Goal: Contribute content: Add original content to the website for others to see

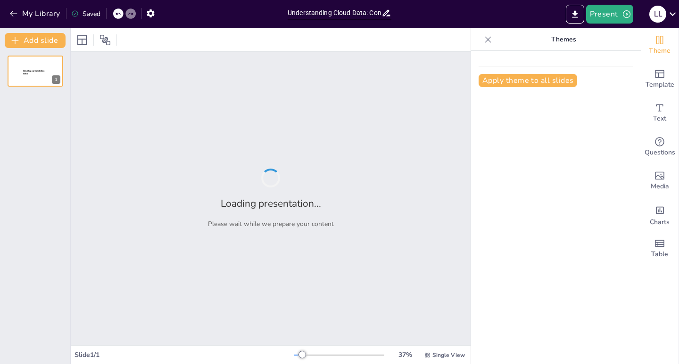
type input "Understanding Cloud Data: Concepts and Applications"
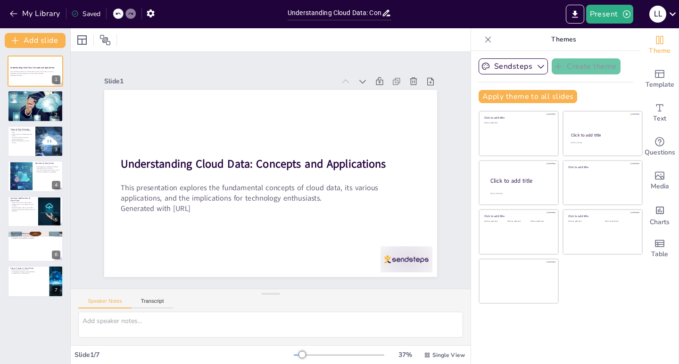
click at [346, 352] on div at bounding box center [339, 356] width 90 height 8
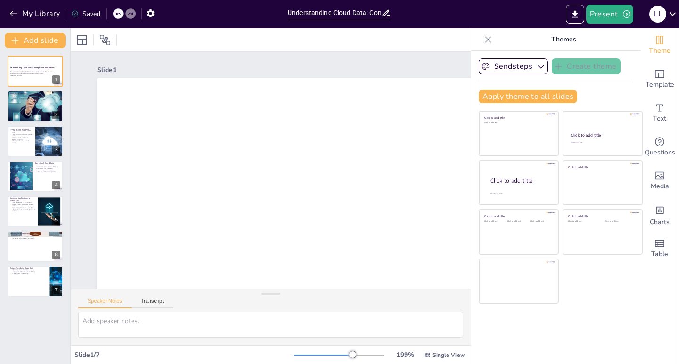
click at [316, 352] on div at bounding box center [339, 356] width 90 height 8
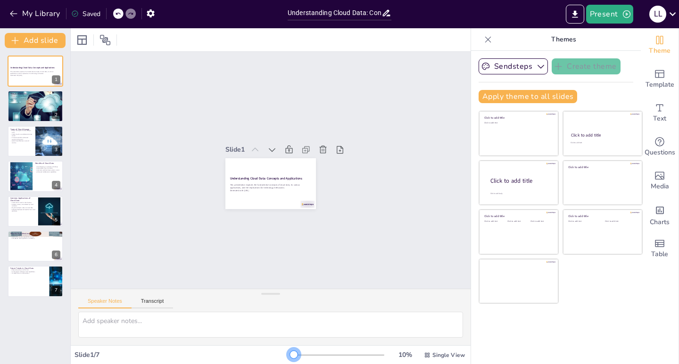
drag, startPoint x: 317, startPoint y: 354, endPoint x: 254, endPoint y: 354, distance: 63.2
click at [254, 354] on div "Slide 1 / 7 10 % Single View" at bounding box center [271, 355] width 400 height 15
click at [265, 188] on div "This presentation explores the fundamental concepts of cloud data, its various …" at bounding box center [265, 186] width 81 height 35
click at [265, 188] on p "Generated with [URL]" at bounding box center [262, 189] width 75 height 36
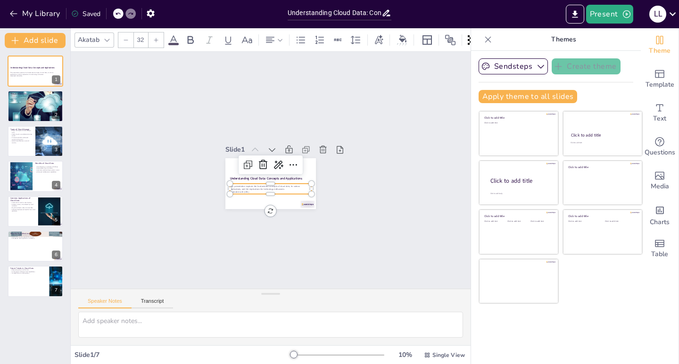
drag, startPoint x: 355, startPoint y: 189, endPoint x: 344, endPoint y: 249, distance: 61.9
click at [356, 189] on div "Slide 1 Understanding Cloud Data: Concepts and Applications This presentation e…" at bounding box center [271, 171] width 456 height 444
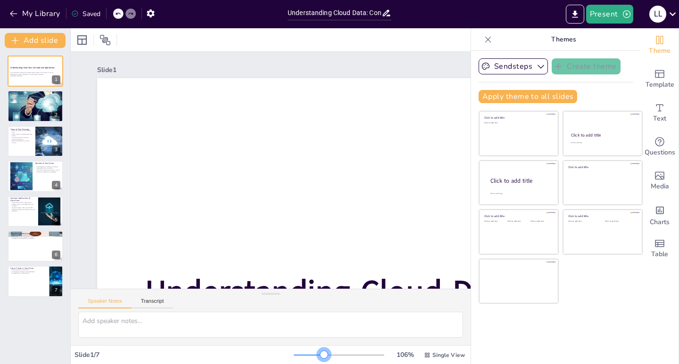
click at [317, 356] on div at bounding box center [339, 356] width 90 height 8
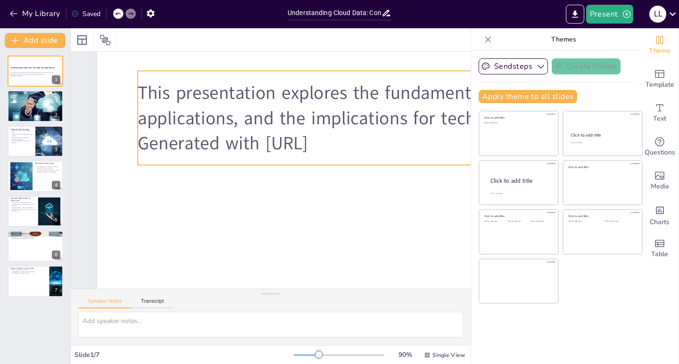
scroll to position [183, 0]
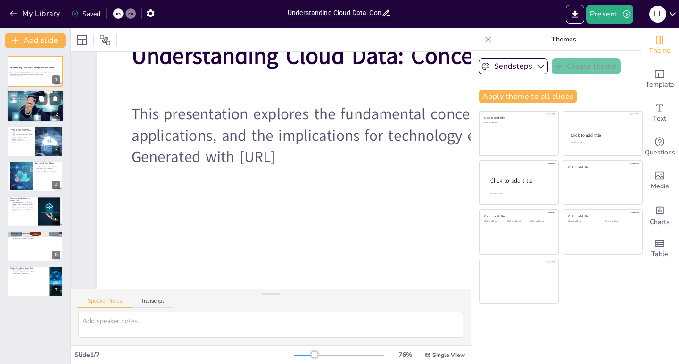
click at [26, 105] on div at bounding box center [35, 107] width 57 height 36
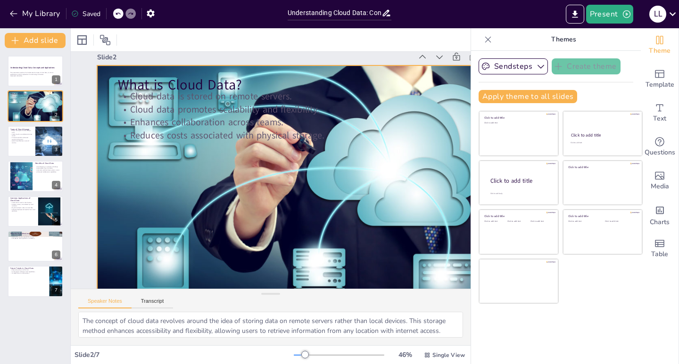
scroll to position [0, 0]
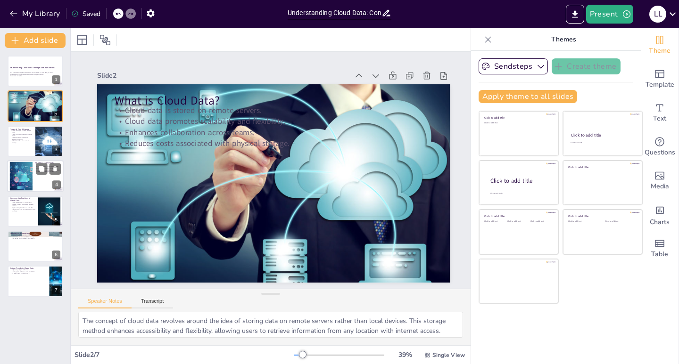
click at [23, 179] on div at bounding box center [21, 176] width 46 height 29
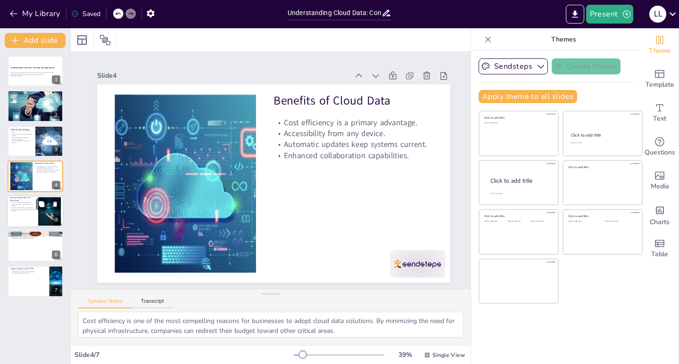
click at [24, 220] on div at bounding box center [35, 212] width 57 height 32
type textarea "Data backup is a crucial application of cloud data, providing organizations wit…"
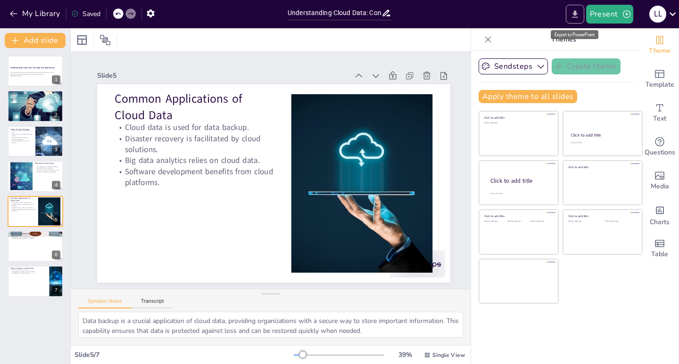
click at [574, 10] on icon "Export to PowerPoint" at bounding box center [575, 14] width 10 height 10
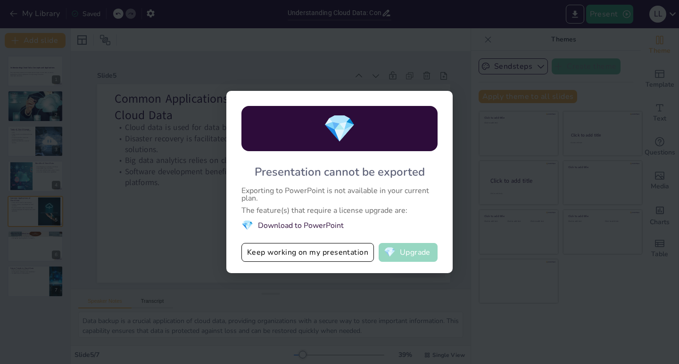
click at [411, 258] on button "💎 Upgrade" at bounding box center [407, 252] width 59 height 19
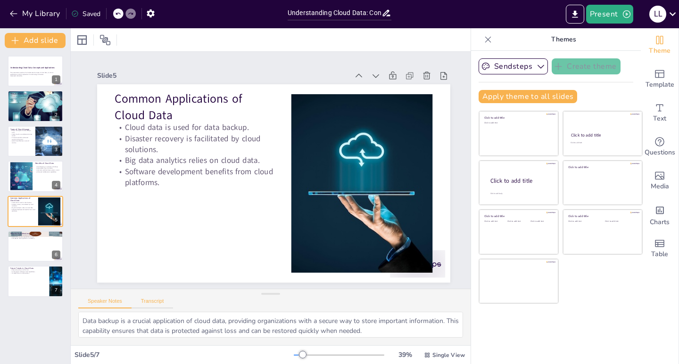
click at [147, 307] on button "Transcript" at bounding box center [153, 303] width 42 height 10
click at [102, 304] on button "Speaker Notes" at bounding box center [104, 303] width 53 height 10
drag, startPoint x: 144, startPoint y: 301, endPoint x: 303, endPoint y: 346, distance: 165.2
click at [146, 301] on button "Transcript" at bounding box center [153, 303] width 42 height 10
click at [452, 302] on icon at bounding box center [455, 302] width 6 height 7
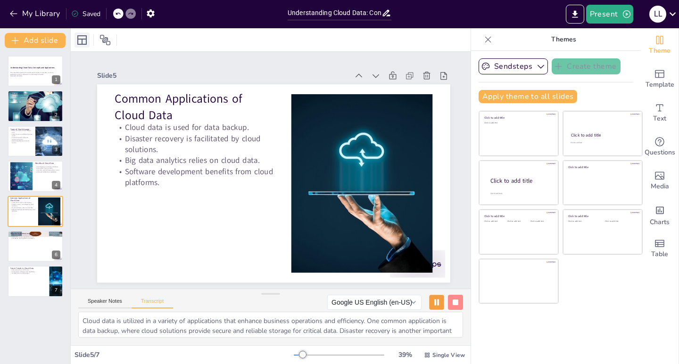
click at [83, 41] on icon at bounding box center [81, 39] width 11 height 11
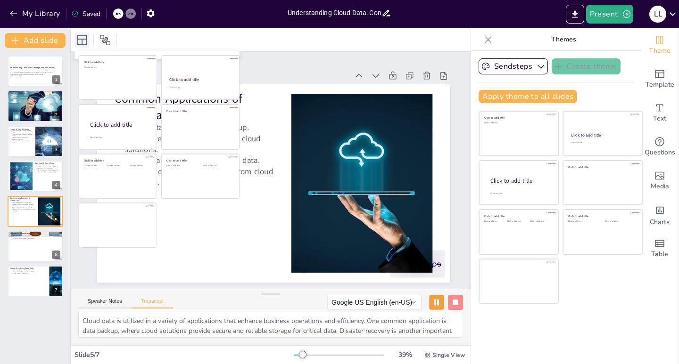
click at [82, 40] on icon at bounding box center [81, 39] width 9 height 9
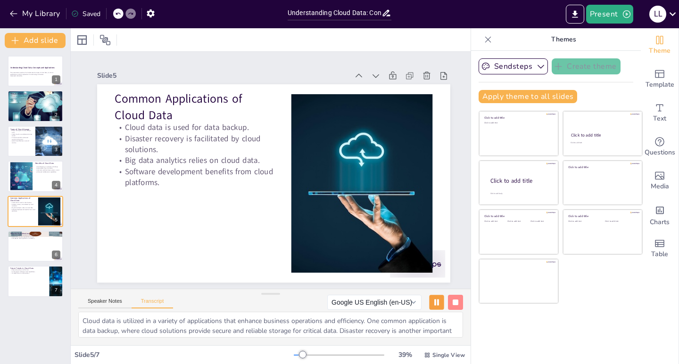
click at [513, 330] on div "Sendsteps Create theme Apply theme to all slides Click to add title Click to ad…" at bounding box center [556, 207] width 170 height 313
click at [32, 78] on div at bounding box center [35, 71] width 57 height 32
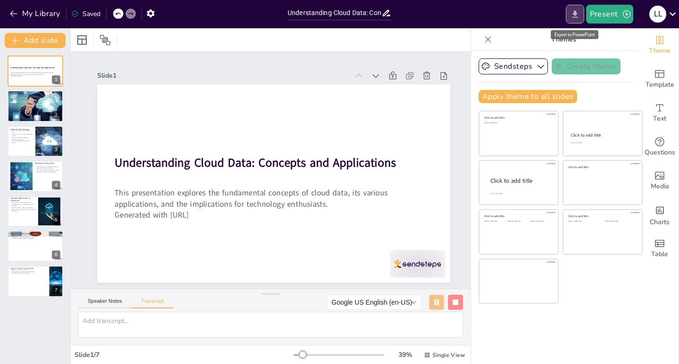
click at [576, 17] on icon "Export to PowerPoint" at bounding box center [575, 14] width 10 height 10
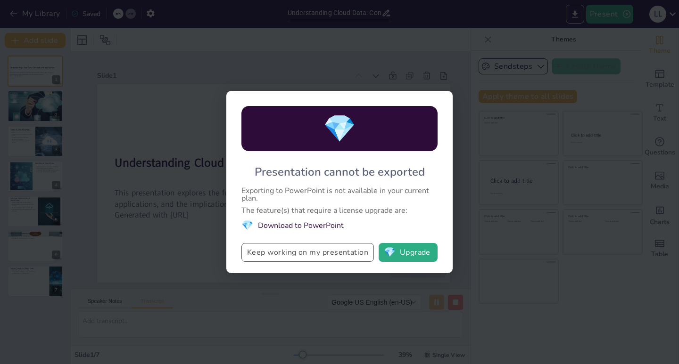
click at [276, 256] on button "Keep working on my presentation" at bounding box center [307, 252] width 132 height 19
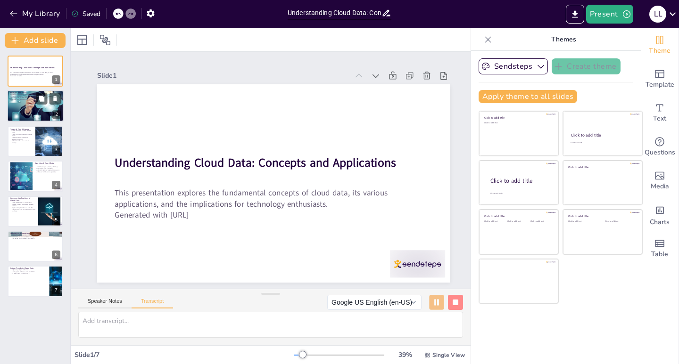
click at [28, 106] on div at bounding box center [35, 107] width 57 height 36
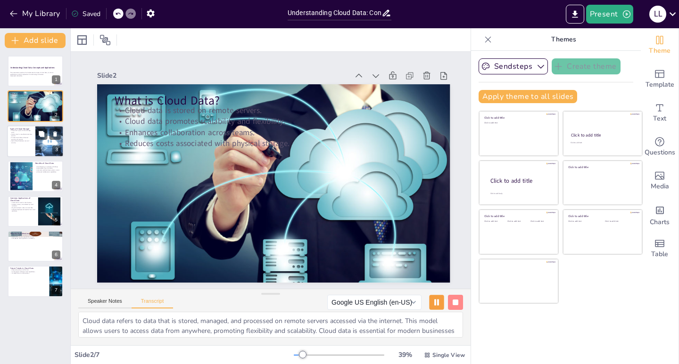
click at [23, 140] on p "Private cloud offers enhanced security and control." at bounding box center [21, 138] width 23 height 3
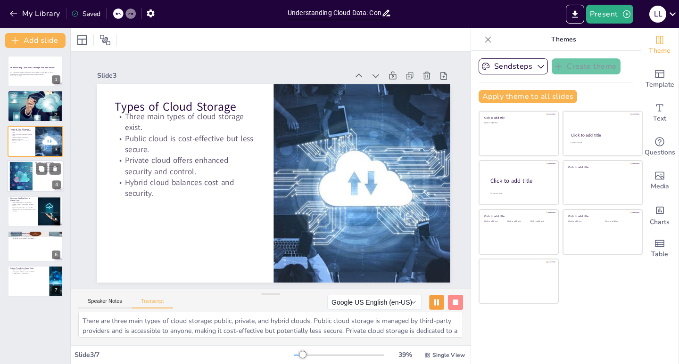
click at [21, 180] on div at bounding box center [21, 176] width 46 height 29
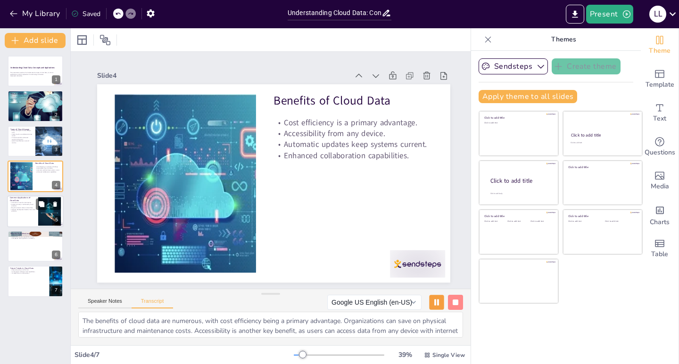
click at [18, 216] on div at bounding box center [35, 212] width 57 height 32
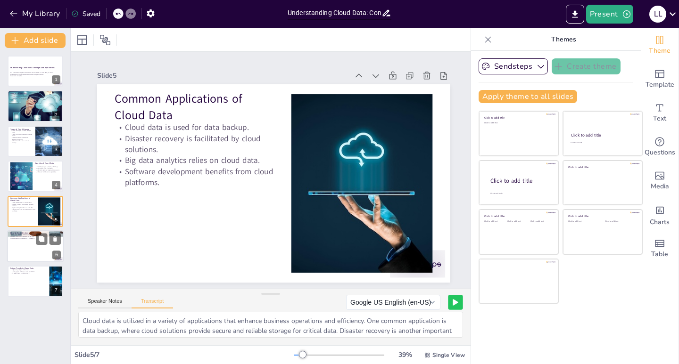
click at [27, 255] on div at bounding box center [35, 246] width 57 height 32
type textarea "Security is a critical aspect of cloud data management. Organizations must impl…"
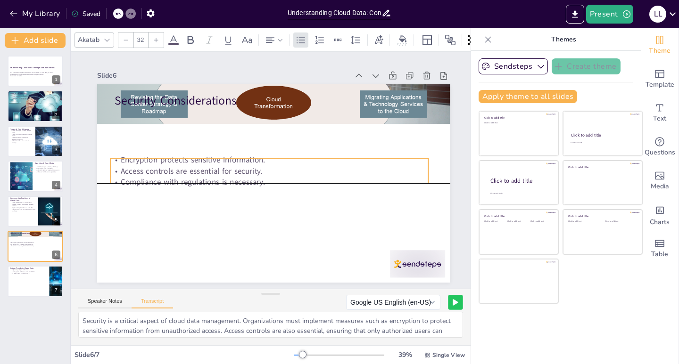
drag, startPoint x: 230, startPoint y: 122, endPoint x: 220, endPoint y: 146, distance: 26.0
click at [227, 169] on p "Access controls are essential for security." at bounding box center [271, 170] width 313 height 77
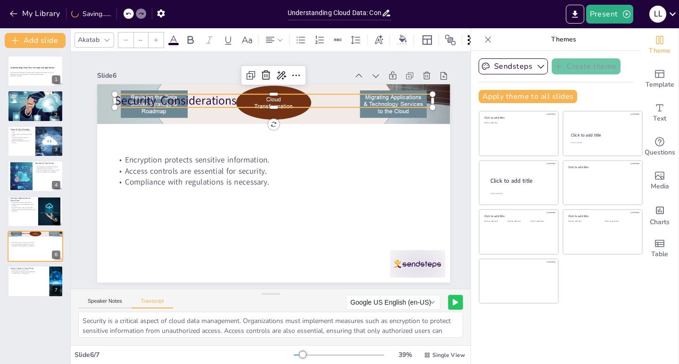
type input "48"
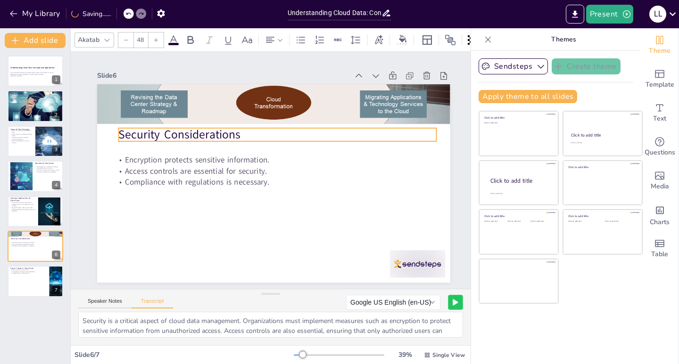
drag, startPoint x: 205, startPoint y: 95, endPoint x: 209, endPoint y: 129, distance: 34.1
click at [209, 129] on p "Security Considerations" at bounding box center [299, 148] width 247 height 225
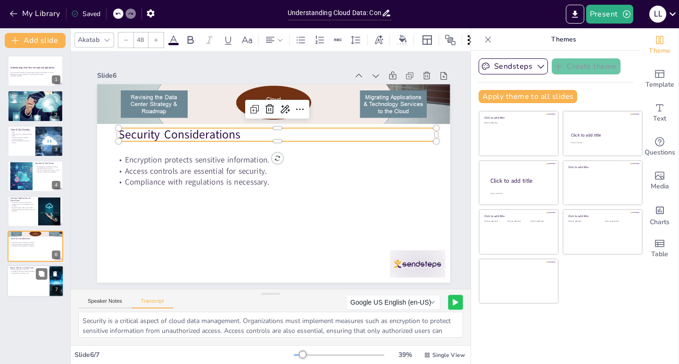
click at [26, 276] on div at bounding box center [35, 282] width 57 height 32
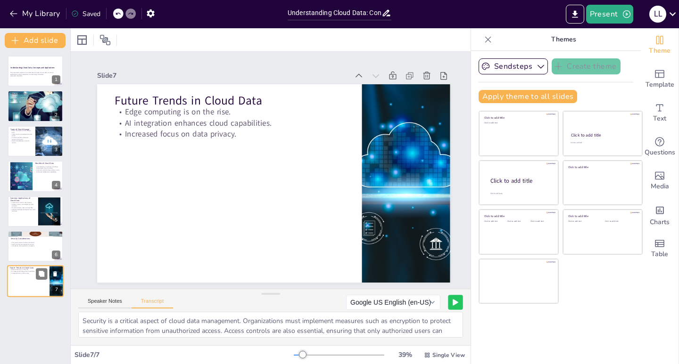
type textarea "The future of cloud data is shaped by several emerging trends. One significant …"
click at [576, 11] on icon "Export to PowerPoint" at bounding box center [575, 13] width 6 height 7
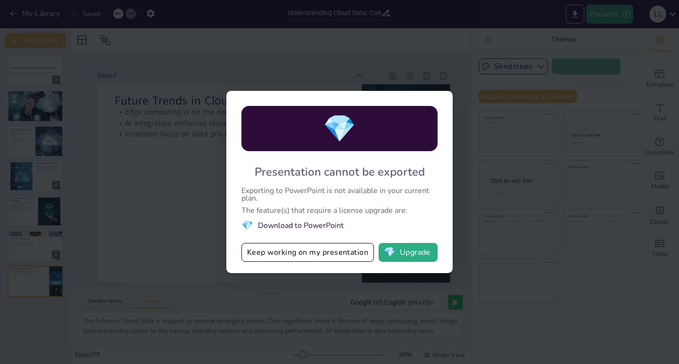
click at [313, 227] on li "💎 Download to PowerPoint" at bounding box center [339, 225] width 196 height 13
click at [313, 223] on li "💎 Download to PowerPoint" at bounding box center [339, 225] width 196 height 13
click at [330, 252] on button "Keep working on my presentation" at bounding box center [307, 252] width 132 height 19
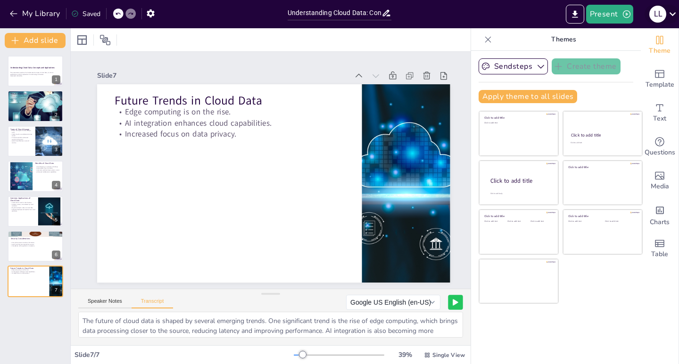
click at [671, 10] on icon at bounding box center [672, 14] width 13 height 13
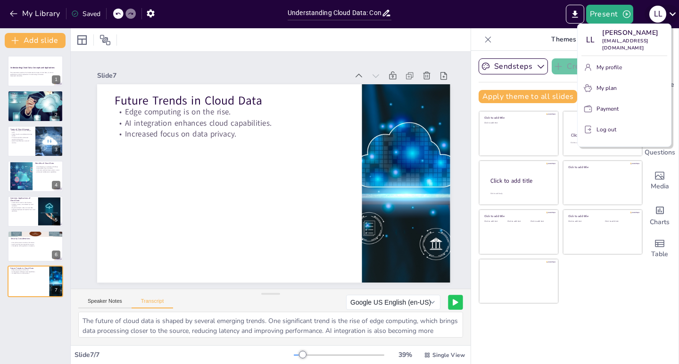
click at [671, 10] on div at bounding box center [339, 182] width 679 height 364
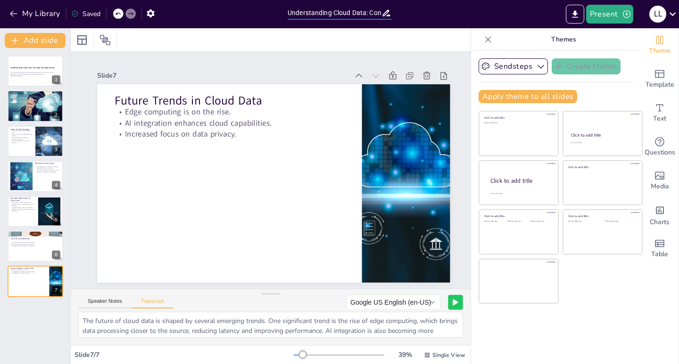
click at [335, 16] on input "Understanding Cloud Data: Concepts and Applications" at bounding box center [335, 13] width 94 height 14
click at [88, 16] on div "Saved" at bounding box center [85, 13] width 29 height 9
click at [88, 11] on div "Saved" at bounding box center [85, 13] width 29 height 9
click at [104, 42] on icon at bounding box center [105, 40] width 10 height 10
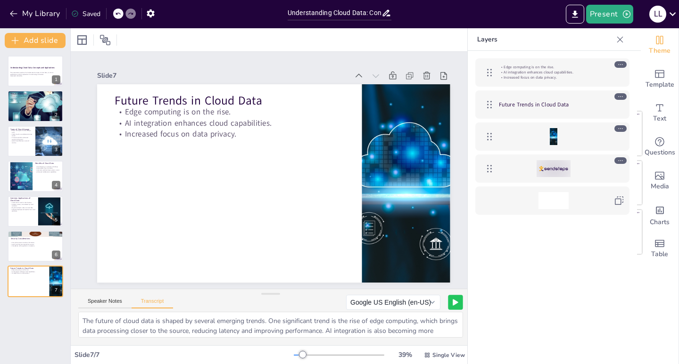
click at [448, 307] on button at bounding box center [455, 302] width 15 height 15
click at [612, 10] on button "Present" at bounding box center [609, 14] width 47 height 19
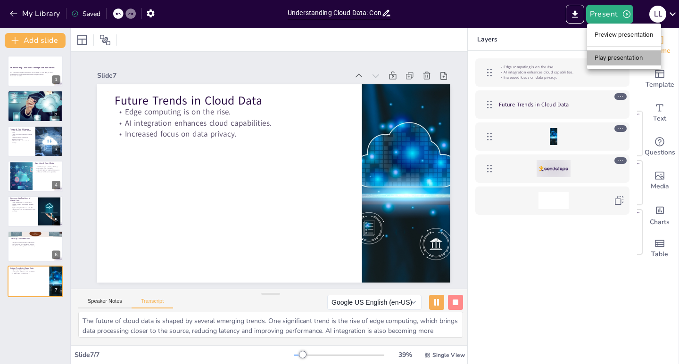
click at [614, 60] on li "Play presentation" at bounding box center [624, 57] width 74 height 15
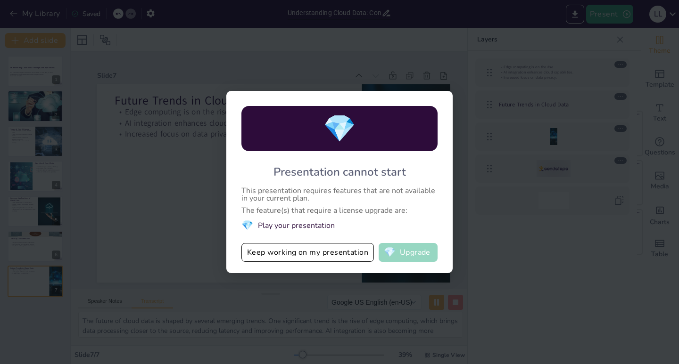
click at [393, 254] on span "💎" at bounding box center [390, 252] width 12 height 9
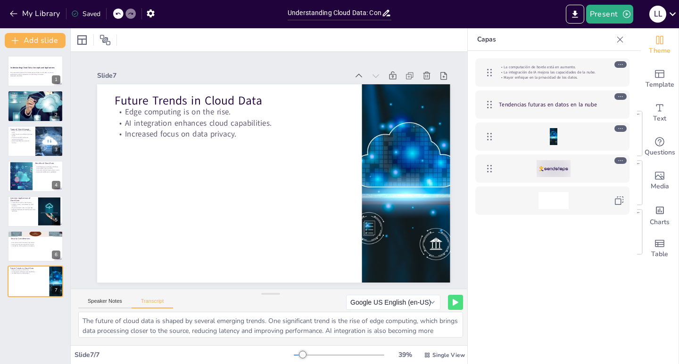
click at [562, 278] on div "La computación de borde está en aumento. La integración de IA mejora las capaci…" at bounding box center [552, 222] width 169 height 342
click at [572, 16] on icon "Export to PowerPoint" at bounding box center [575, 14] width 10 height 10
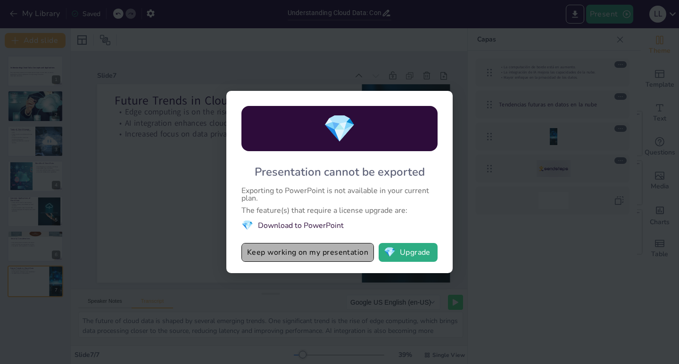
drag, startPoint x: 303, startPoint y: 258, endPoint x: 336, endPoint y: 253, distance: 33.8
click at [303, 257] on button "Keep working on my presentation" at bounding box center [307, 252] width 132 height 19
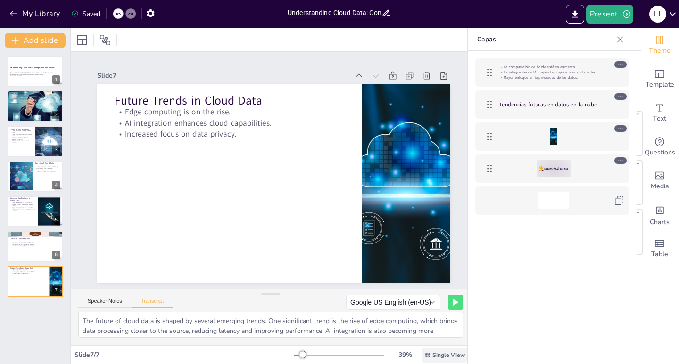
click at [432, 358] on span "Single View" at bounding box center [448, 356] width 33 height 8
click at [425, 353] on icon at bounding box center [427, 355] width 5 height 5
click at [424, 356] on icon at bounding box center [427, 355] width 7 height 7
click at [428, 337] on font "Vista de lista" at bounding box center [432, 334] width 38 height 9
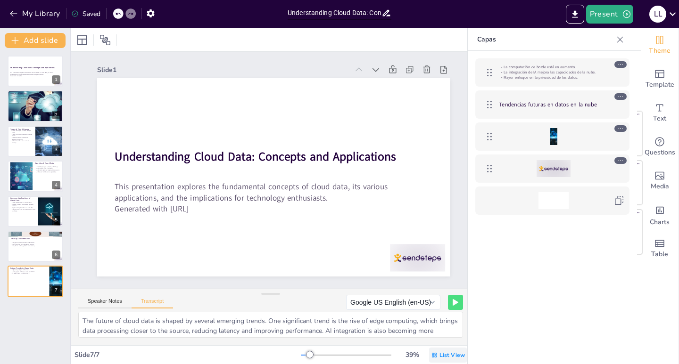
click at [432, 354] on icon at bounding box center [434, 355] width 5 height 5
click at [427, 319] on font "Vista única" at bounding box center [423, 315] width 32 height 9
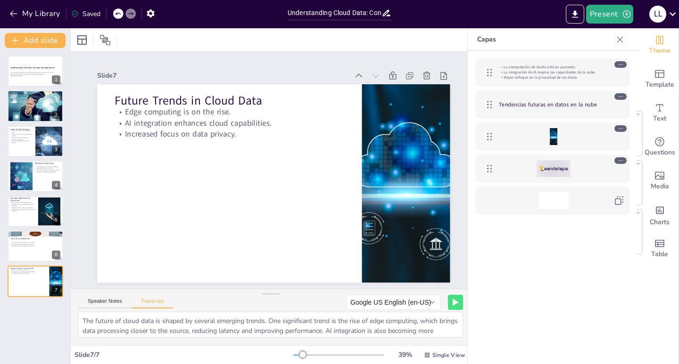
click at [615, 38] on icon at bounding box center [619, 39] width 9 height 9
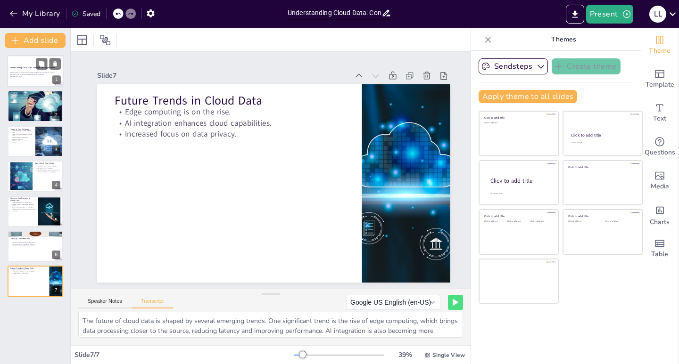
click at [18, 75] on p "Generated with [URL]" at bounding box center [35, 76] width 51 height 2
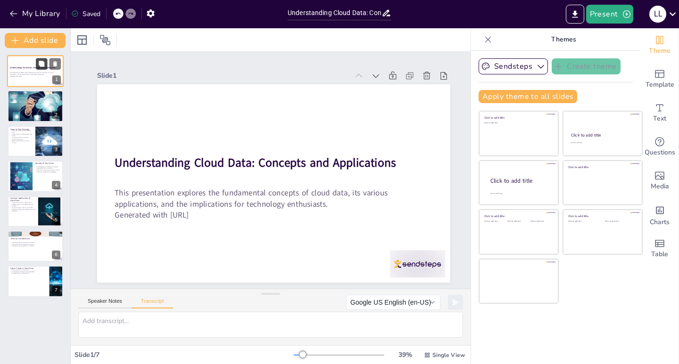
click at [39, 66] on icon at bounding box center [41, 64] width 7 height 7
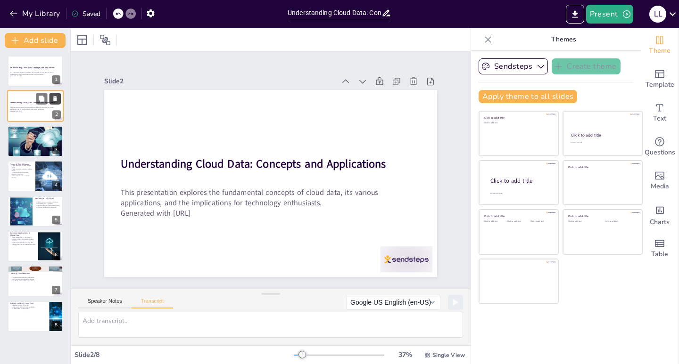
click at [56, 99] on icon at bounding box center [55, 99] width 4 height 5
type textarea "Cloud data refers to data that is stored, managed, and processed on remote serv…"
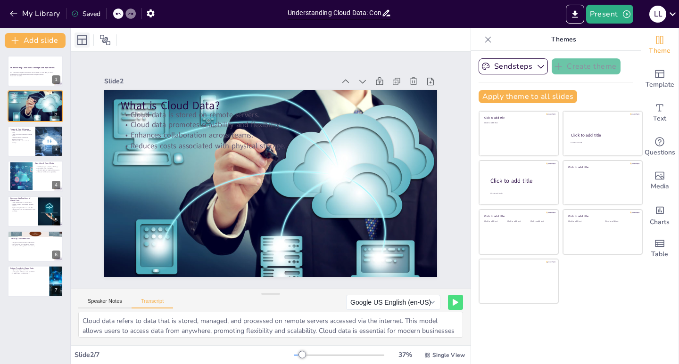
click at [83, 37] on icon at bounding box center [81, 39] width 11 height 11
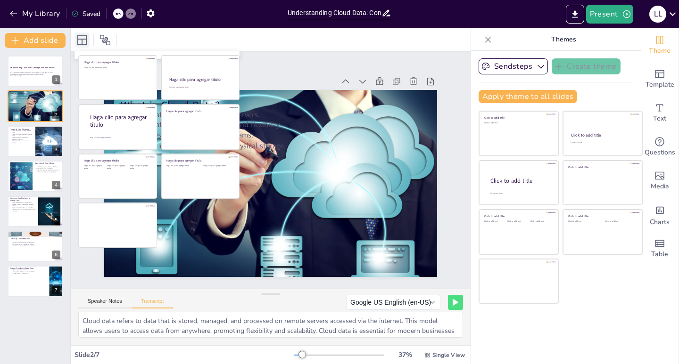
click at [83, 37] on icon at bounding box center [81, 39] width 11 height 11
click at [432, 355] on span "Single View" at bounding box center [448, 356] width 33 height 8
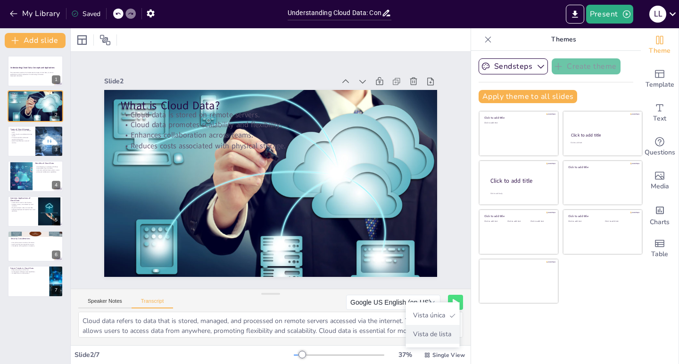
click at [427, 332] on font "Vista de lista" at bounding box center [432, 334] width 38 height 9
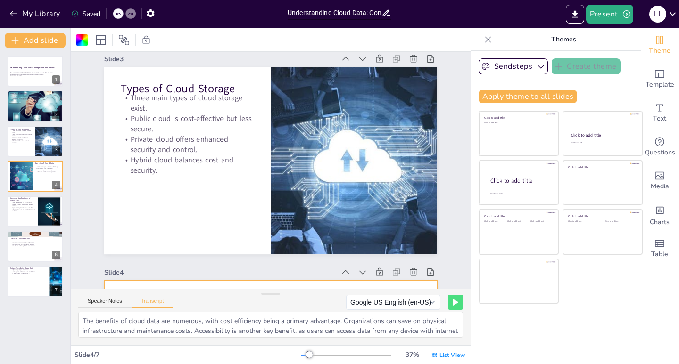
type textarea "There are three main types of cloud storage: public, private, and hybrid clouds…"
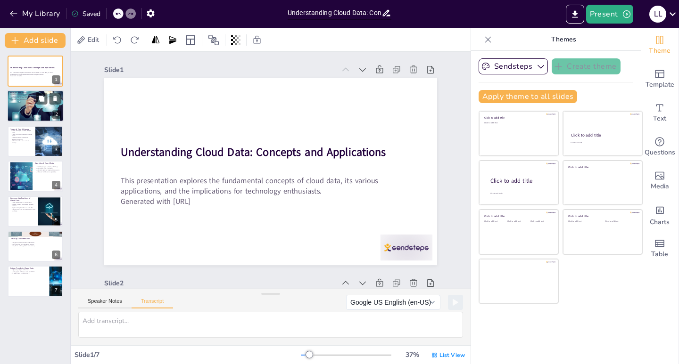
click at [24, 104] on div at bounding box center [35, 107] width 57 height 36
type textarea "Cloud data refers to data that is stored, managed, and processed on remote serv…"
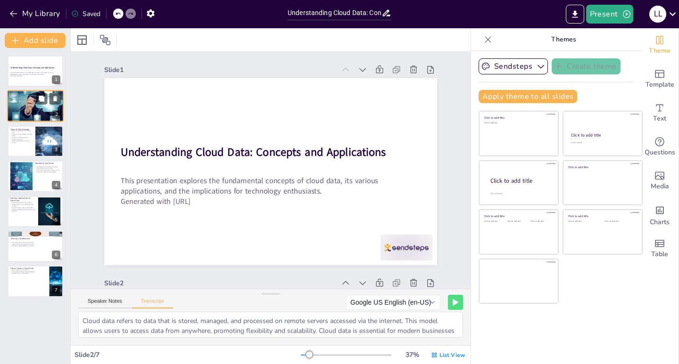
scroll to position [215, 0]
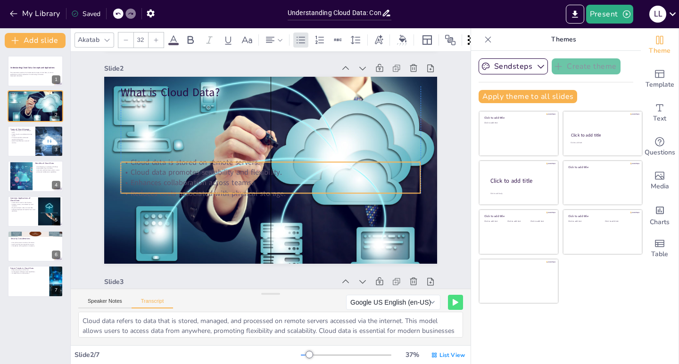
drag, startPoint x: 205, startPoint y: 115, endPoint x: 204, endPoint y: 176, distance: 60.8
click at [217, 176] on p "Cloud data promotes scalability and flexibility." at bounding box center [268, 171] width 102 height 288
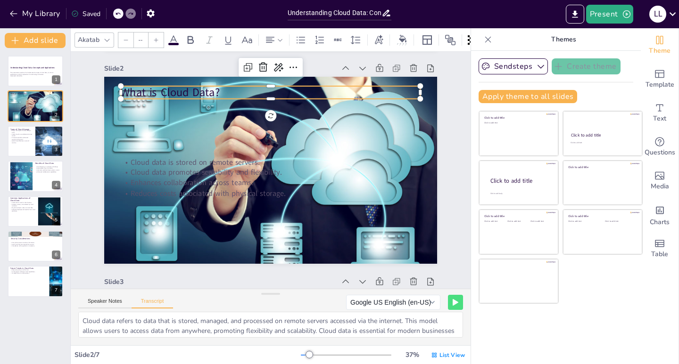
type input "48"
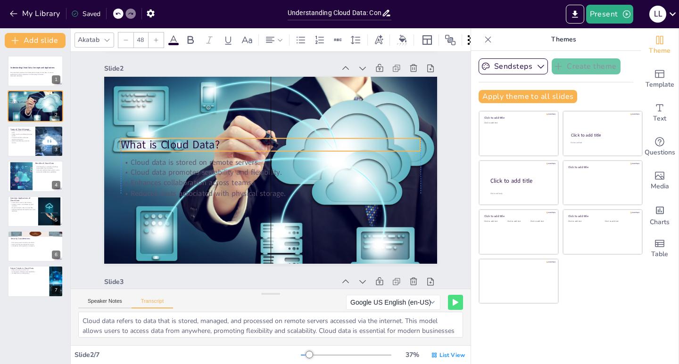
drag, startPoint x: 185, startPoint y: 92, endPoint x: 182, endPoint y: 144, distance: 51.9
click at [182, 144] on p "What is Cloud Data?" at bounding box center [283, 148] width 267 height 164
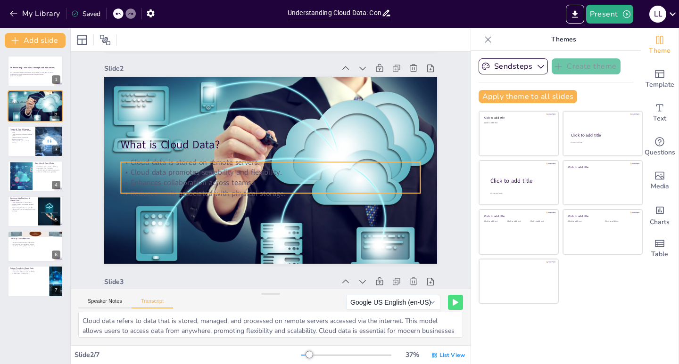
click at [178, 174] on p "Cloud data promotes scalability and flexibility." at bounding box center [269, 169] width 208 height 230
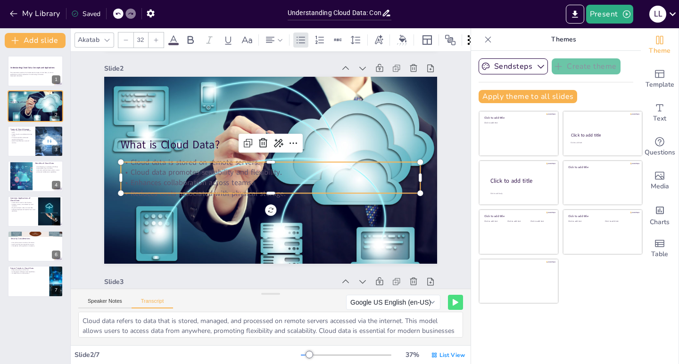
click at [189, 174] on p "Cloud data promotes scalability and flexibility." at bounding box center [268, 171] width 159 height 264
click at [160, 172] on p "Cloud data promotes scalability and flexibility." at bounding box center [270, 168] width 295 height 73
click at [138, 165] on p "Cloud data is stored on remote servers." at bounding box center [274, 163] width 278 height 131
click at [242, 163] on p "Cloud data is stored on remote servers." at bounding box center [278, 172] width 73 height 295
click at [250, 186] on p "Enhances collaboration across teams." at bounding box center [275, 158] width 288 height 102
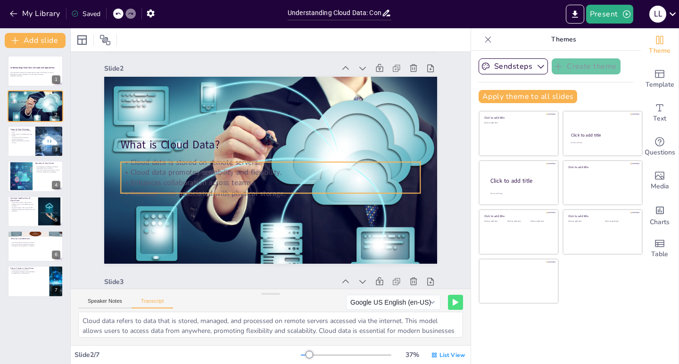
click at [277, 175] on p "Cloud data promotes scalability and flexibility." at bounding box center [268, 171] width 159 height 264
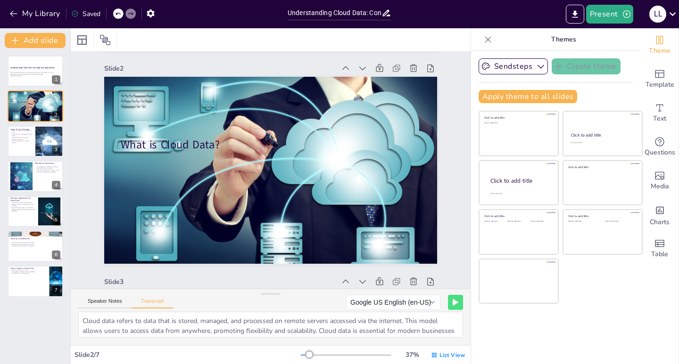
click at [118, 13] on icon at bounding box center [118, 14] width 6 height 6
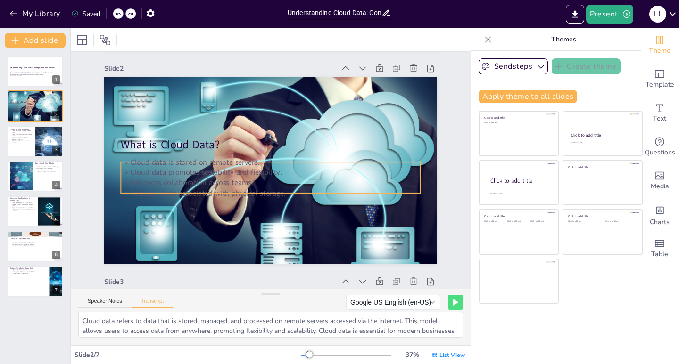
click at [173, 167] on p "Cloud data is stored on remote servers." at bounding box center [275, 164] width 248 height 184
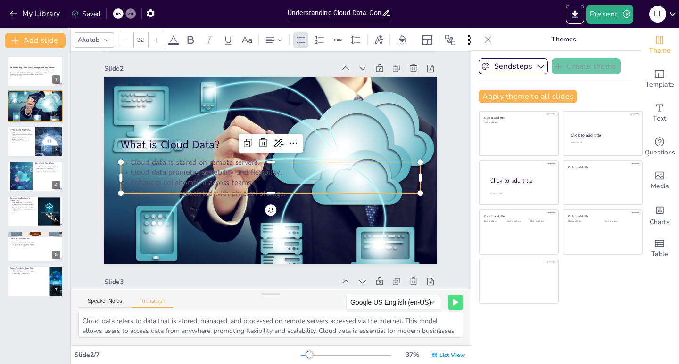
click at [212, 167] on p "Cloud data is stored on remote servers." at bounding box center [263, 173] width 102 height 288
click at [262, 187] on icon at bounding box center [255, 194] width 14 height 14
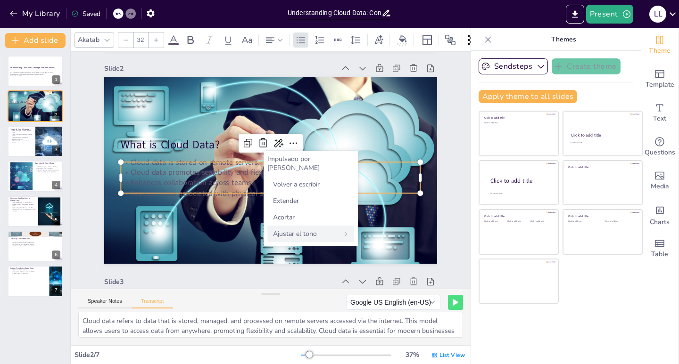
click at [286, 230] on font "Ajustar el tono" at bounding box center [295, 234] width 44 height 9
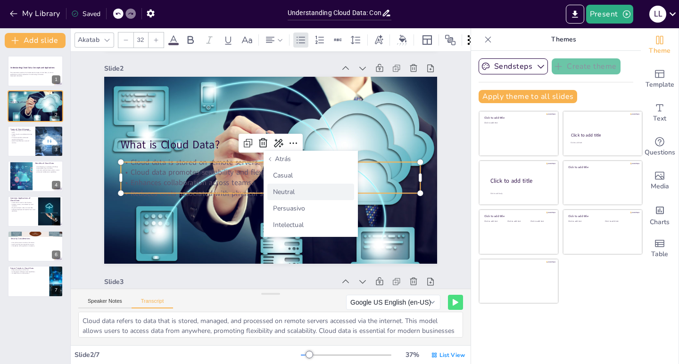
click at [294, 194] on font "Neutral" at bounding box center [284, 192] width 22 height 9
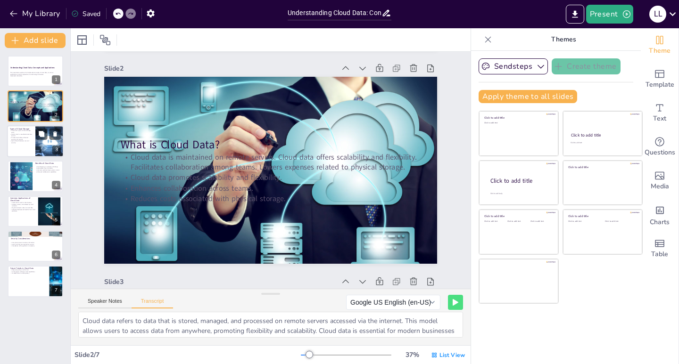
click at [34, 140] on div at bounding box center [35, 141] width 57 height 32
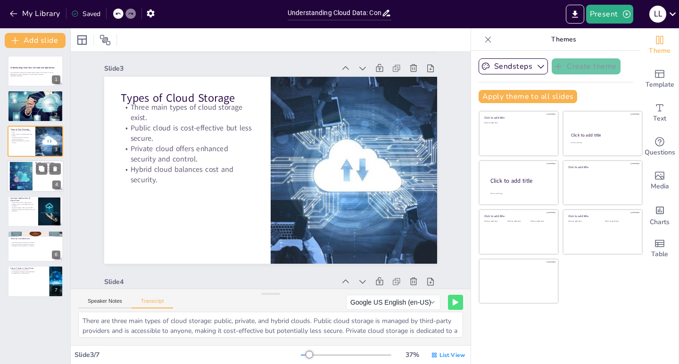
click at [22, 174] on div at bounding box center [21, 176] width 46 height 29
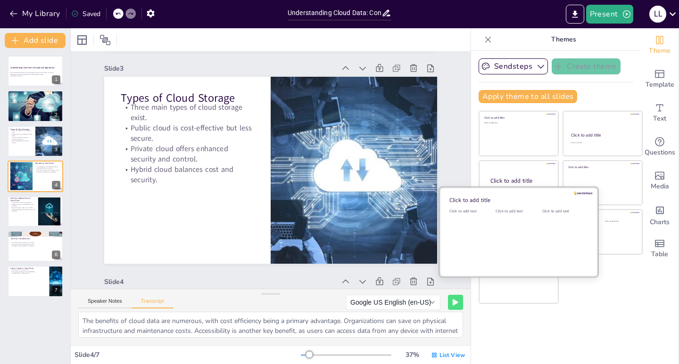
scroll to position [642, 0]
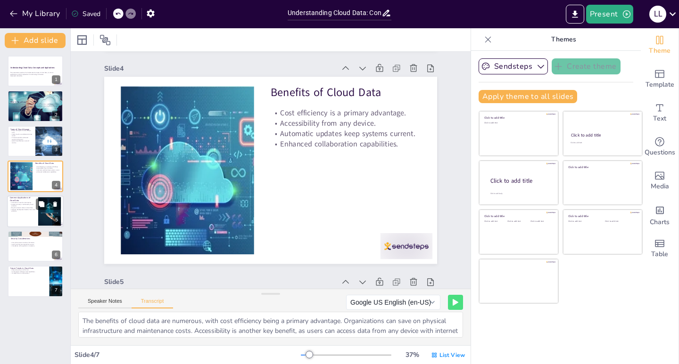
click at [25, 211] on p "Software development benefits from cloud platforms." at bounding box center [22, 210] width 25 height 3
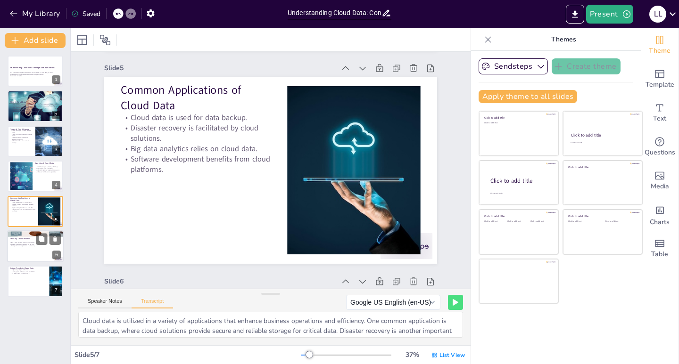
click at [25, 252] on div at bounding box center [35, 246] width 57 height 32
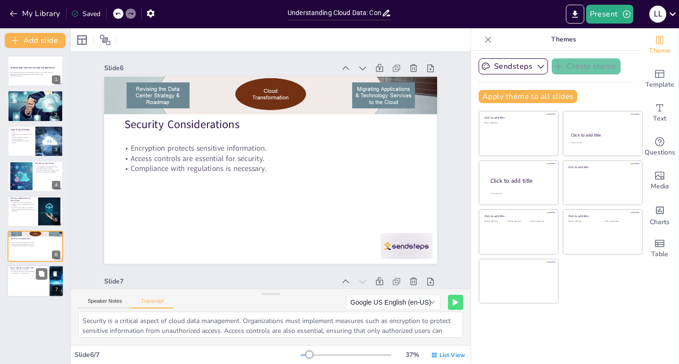
click at [31, 284] on div at bounding box center [35, 282] width 57 height 32
type textarea "The future of cloud data is shaped by several emerging trends. One significant …"
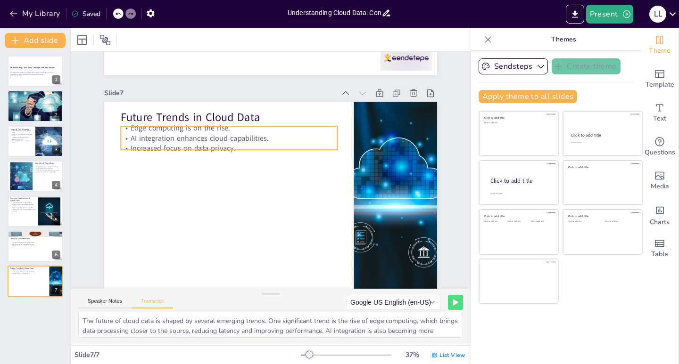
scroll to position [1265, 0]
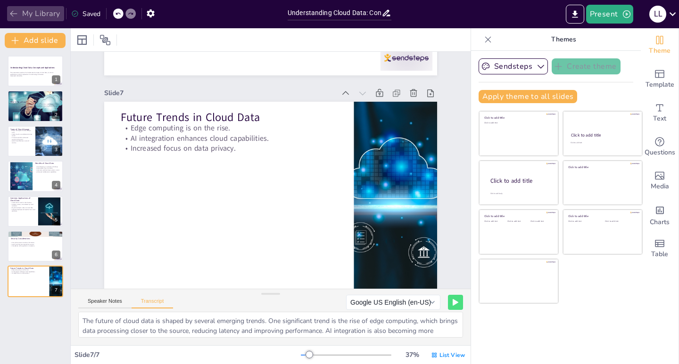
click at [32, 10] on button "My Library" at bounding box center [35, 13] width 57 height 15
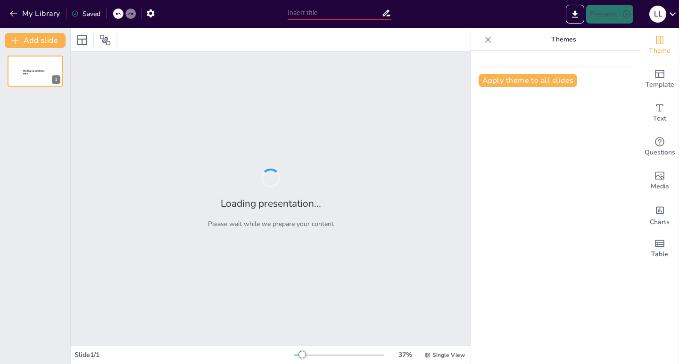
type input "Understanding Cloud Data: Concepts and Applications"
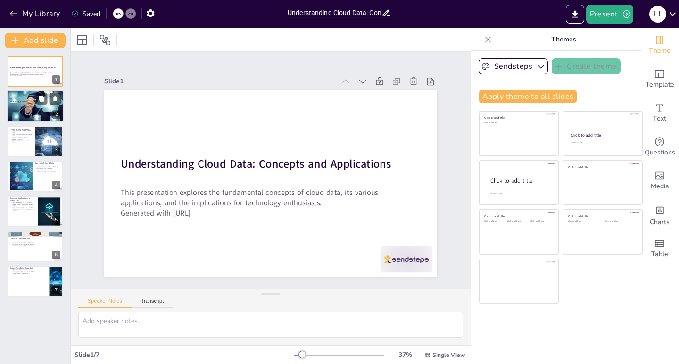
click at [36, 109] on p "Reduces costs associated with physical storage." at bounding box center [35, 110] width 51 height 2
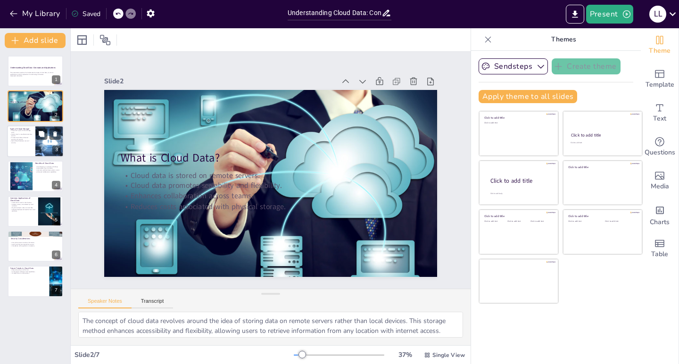
click at [29, 148] on div at bounding box center [35, 141] width 57 height 32
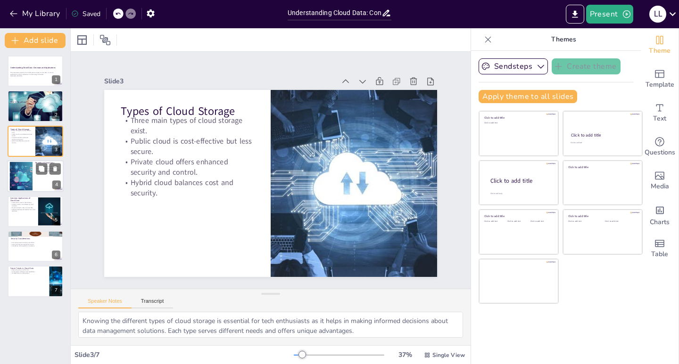
click at [25, 180] on div at bounding box center [21, 176] width 46 height 29
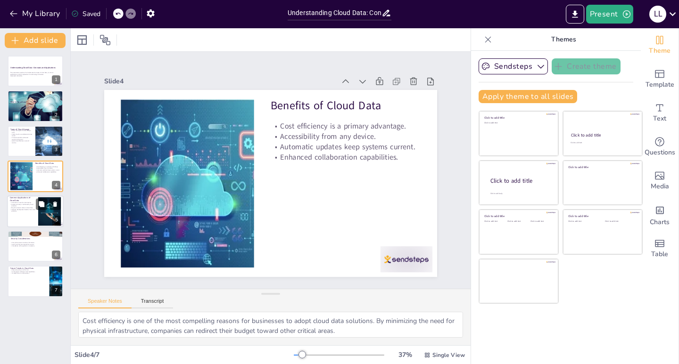
click at [18, 208] on p "Big data analytics relies on cloud data." at bounding box center [22, 208] width 25 height 2
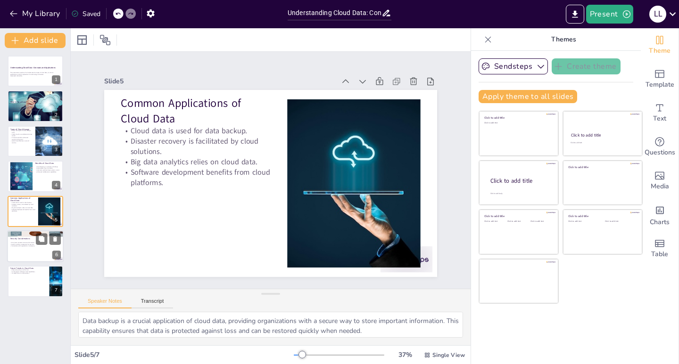
click at [18, 259] on div at bounding box center [35, 246] width 57 height 32
type textarea "Encryption is a fundamental security measure that protects sensitive data from …"
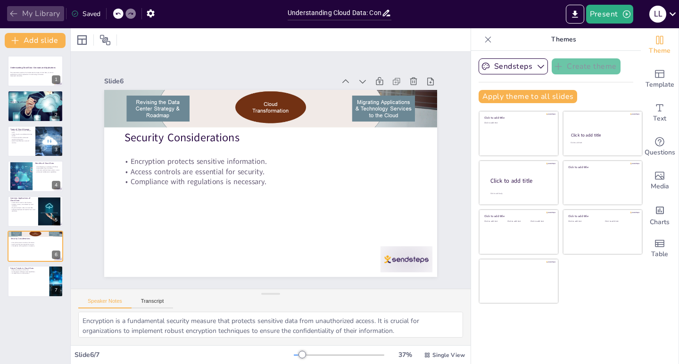
click at [25, 15] on button "My Library" at bounding box center [35, 13] width 57 height 15
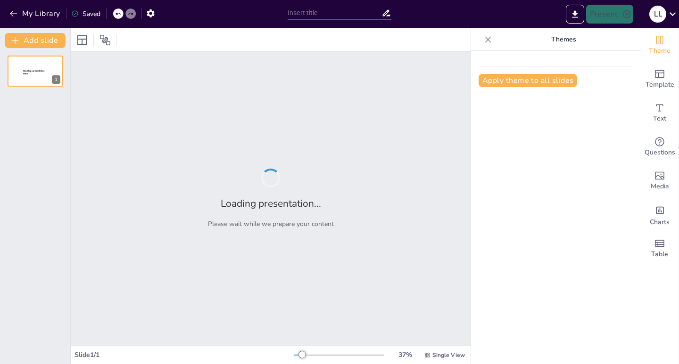
type input "Understanding Cloud Data: Concepts and Applications"
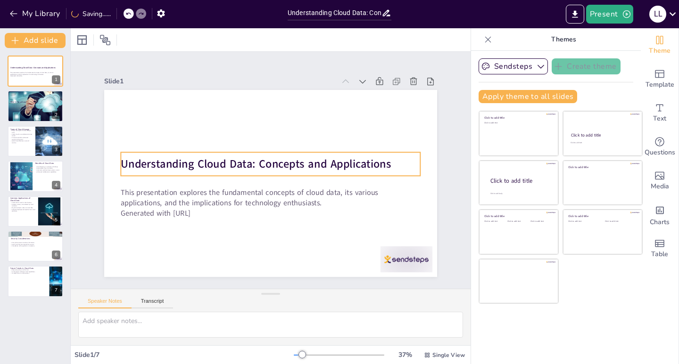
click at [123, 159] on strong "Understanding Cloud Data: Concepts and Applications" at bounding box center [257, 162] width 270 height 43
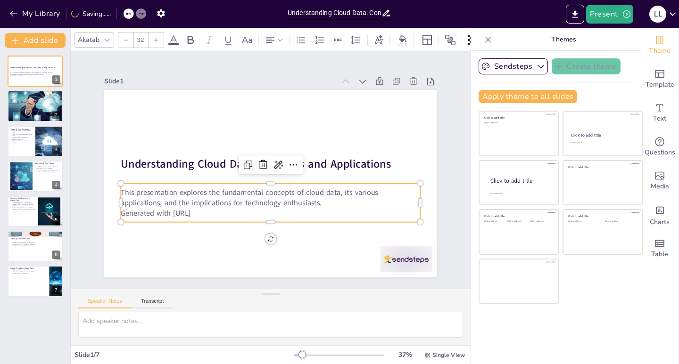
click at [195, 207] on p "Generated with [URL]" at bounding box center [265, 212] width 299 height 41
click at [236, 210] on p "Generated with [URL]" at bounding box center [265, 212] width 299 height 41
click at [236, 210] on p "Generated with [URL]" at bounding box center [265, 213] width 299 height 42
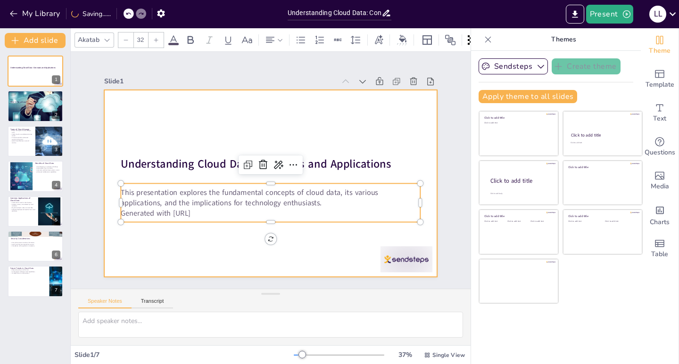
drag, startPoint x: 225, startPoint y: 210, endPoint x: 106, endPoint y: 187, distance: 122.0
click at [106, 187] on div "Understanding Cloud Data: Concepts and Applications This presentation explores …" at bounding box center [269, 183] width 351 height 221
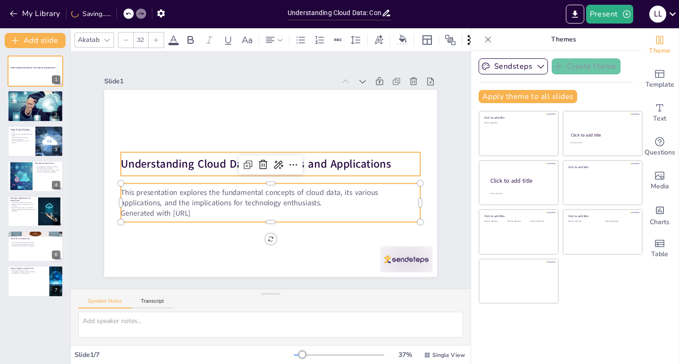
drag, startPoint x: 126, startPoint y: 154, endPoint x: 115, endPoint y: 169, distance: 18.3
click at [122, 158] on strong "Understanding Cloud Data: Concepts and Applications" at bounding box center [256, 163] width 270 height 15
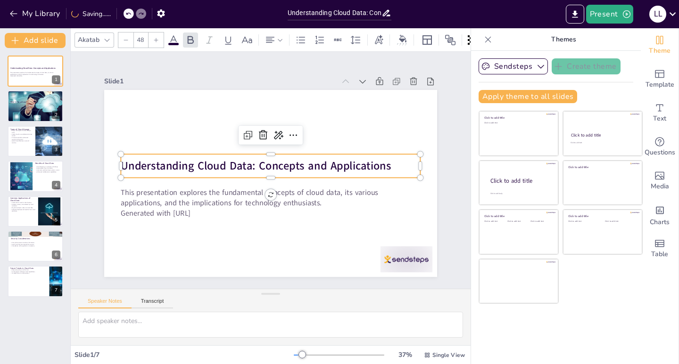
click at [121, 164] on strong "Understanding Cloud Data: Concepts and Applications" at bounding box center [256, 164] width 270 height 43
click at [121, 164] on strong "Understanding Cloud Data: Concepts and Applications" at bounding box center [256, 165] width 270 height 15
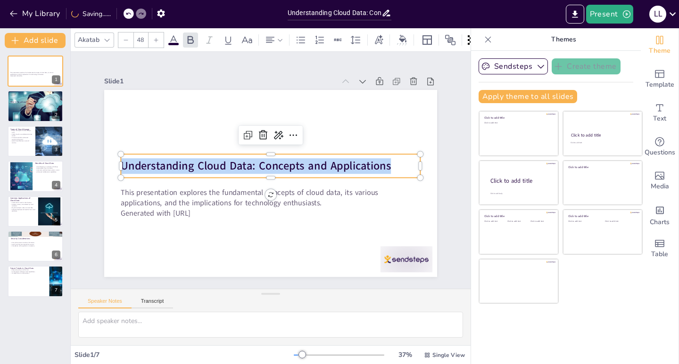
drag, startPoint x: 115, startPoint y: 160, endPoint x: 408, endPoint y: 168, distance: 293.8
click at [408, 168] on p "Understanding Cloud Data: Concepts and Applications" at bounding box center [270, 166] width 299 height 47
copy strong "Understanding Cloud Data: Concepts and Applications"
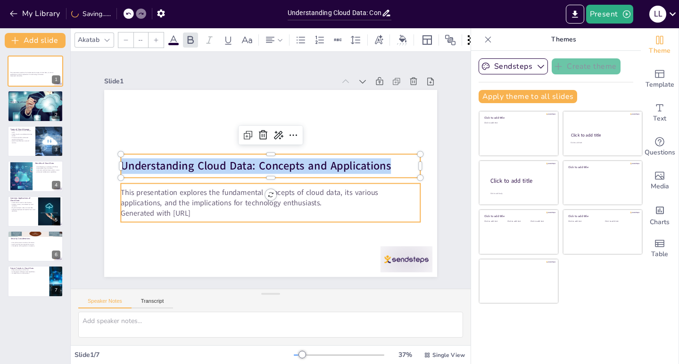
click at [149, 195] on p "This presentation explores the fundamental concepts of cloud data, its various …" at bounding box center [264, 197] width 297 height 82
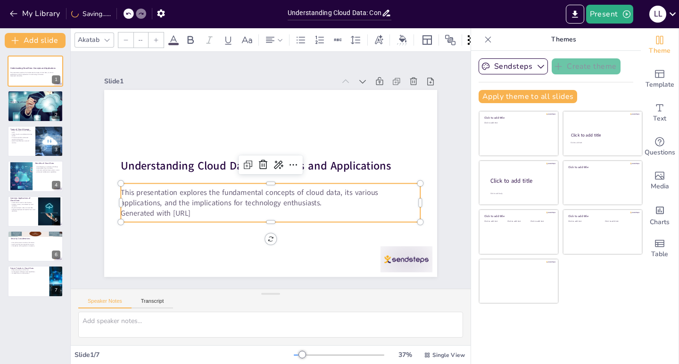
type input "32"
click at [118, 186] on p "This presentation explores the fundamental concepts of cloud data, its various …" at bounding box center [268, 198] width 300 height 52
drag, startPoint x: 115, startPoint y: 188, endPoint x: 260, endPoint y: 212, distance: 147.2
click at [260, 212] on div "This presentation explores the fundamental concepts of cloud data, its various …" at bounding box center [266, 203] width 301 height 62
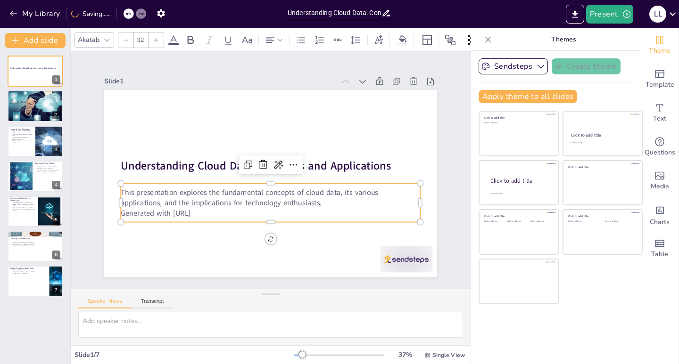
copy div "This presentation explores the fundamental concepts of cloud data, its various …"
click at [23, 99] on div at bounding box center [35, 107] width 57 height 36
type textarea "The concept of cloud data revolves around the idea of storing data on remote se…"
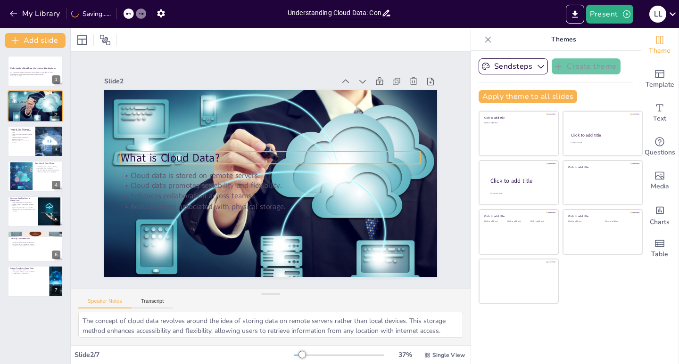
click at [135, 156] on p "What is Cloud Data?" at bounding box center [273, 158] width 296 height 78
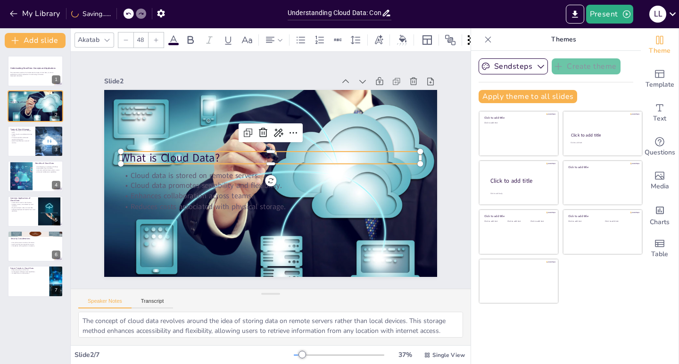
click at [135, 156] on p "What is Cloud Data?" at bounding box center [271, 158] width 299 height 47
drag, startPoint x: 227, startPoint y: 157, endPoint x: 111, endPoint y: 158, distance: 116.0
click at [111, 158] on div "Cloud data is stored on remote servers. Cloud data promotes scalability and fle…" at bounding box center [269, 183] width 351 height 221
copy p "What is Cloud Data?"
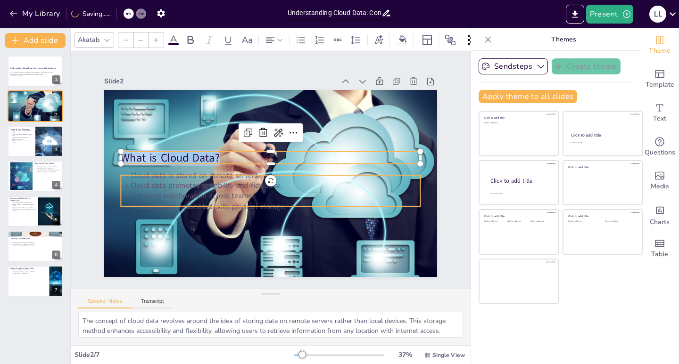
click at [131, 183] on p "Cloud data promotes scalability and flexibility." at bounding box center [268, 185] width 299 height 41
type input "32"
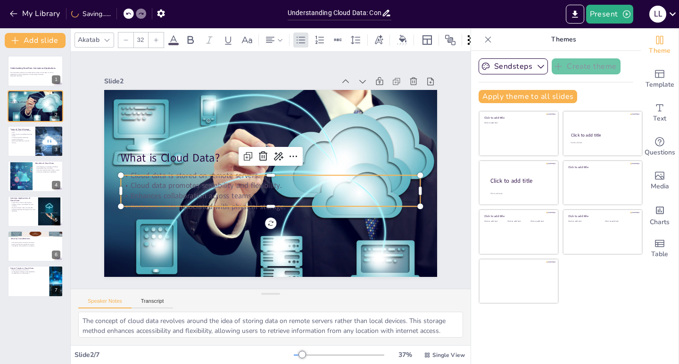
click at [128, 175] on p "Cloud data is stored on remote servers." at bounding box center [270, 175] width 299 height 41
click at [127, 173] on p "Cloud data is stored on remote servers." at bounding box center [270, 175] width 299 height 41
click at [127, 173] on p "Cloud data is stored on remote servers." at bounding box center [269, 175] width 288 height 102
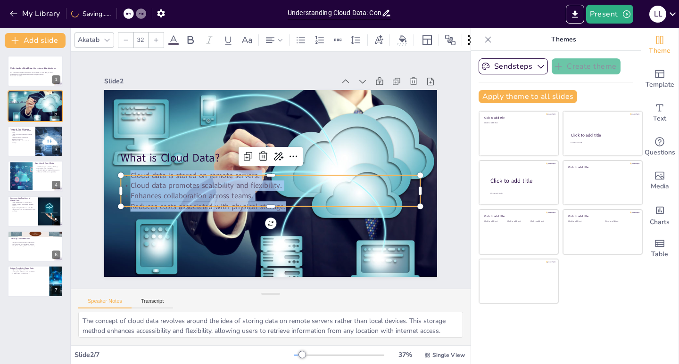
copy div "Cloud data is stored on remote servers. Cloud data promotes scalability and fle…"
click at [33, 143] on div at bounding box center [35, 141] width 57 height 32
type textarea "Knowing the different types of cloud storage is essential for tech enthusiasts …"
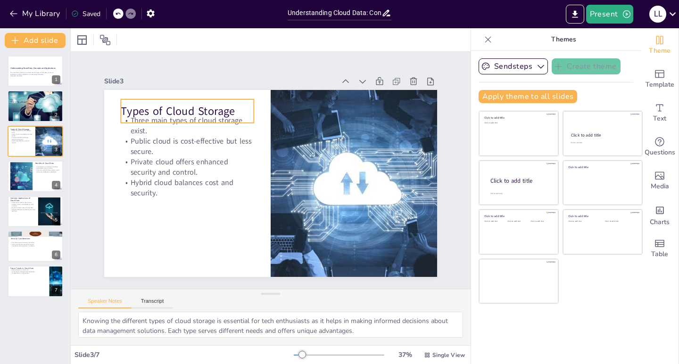
click at [166, 109] on p "Types of Cloud Storage" at bounding box center [194, 102] width 134 height 29
click at [166, 110] on p "Types of Cloud Storage" at bounding box center [201, 95] width 133 height 43
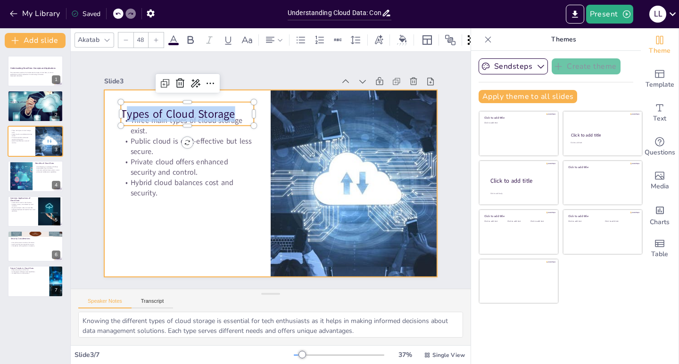
drag, startPoint x: 118, startPoint y: 104, endPoint x: 250, endPoint y: 146, distance: 138.6
click at [250, 146] on div "Three main types of cloud storage exist. Public cloud is cost-effective but les…" at bounding box center [268, 183] width 364 height 252
copy p "ypes of Cloud Storage"
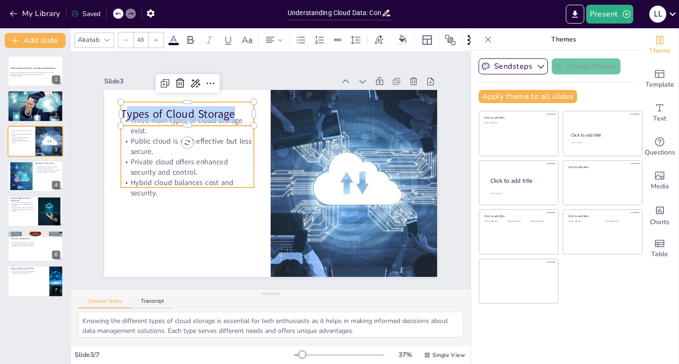
click at [147, 147] on p "Public cloud is cost-effective but less secure." at bounding box center [194, 130] width 134 height 48
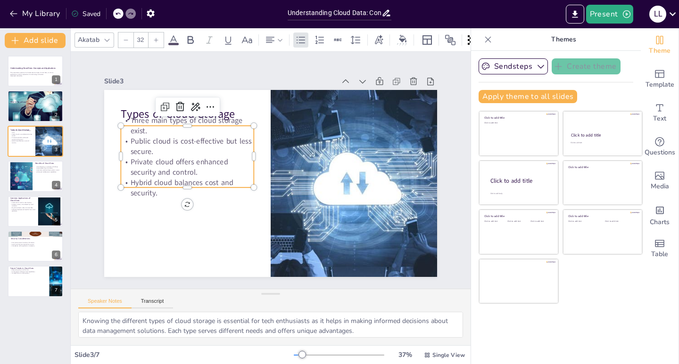
click at [139, 117] on p "Three main types of cloud storage exist." at bounding box center [205, 102] width 133 height 61
click at [133, 117] on p "Three main types of cloud storage exist." at bounding box center [198, 109] width 134 height 48
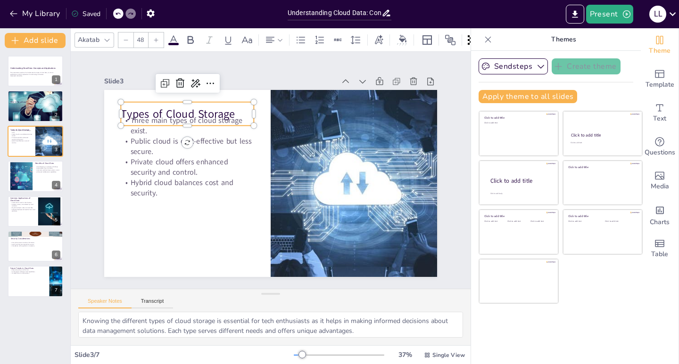
click at [140, 117] on p "Three main types of cloud storage exist." at bounding box center [205, 102] width 133 height 61
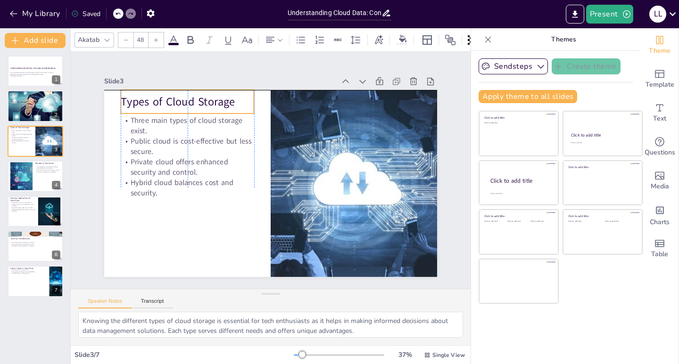
drag, startPoint x: 140, startPoint y: 117, endPoint x: 140, endPoint y: 106, distance: 11.8
click at [140, 106] on div "Types of Cloud Storage Three main types of cloud storage exist. Public cloud is…" at bounding box center [287, 91] width 326 height 69
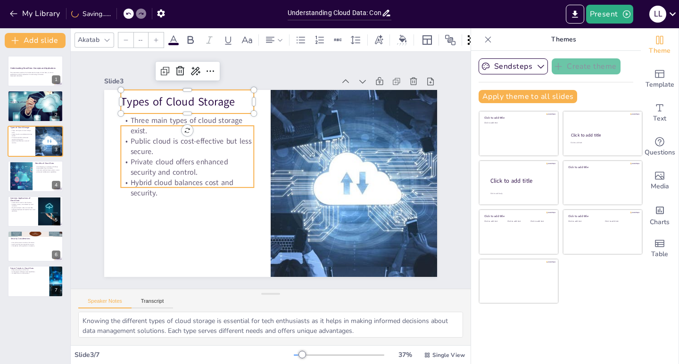
click at [131, 118] on p "Three main types of cloud storage exist." at bounding box center [198, 109] width 134 height 48
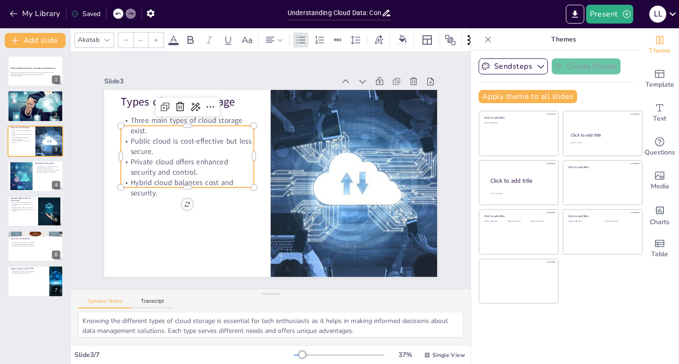
type input "32"
click at [129, 115] on p "Three main types of cloud storage exist." at bounding box center [192, 117] width 134 height 34
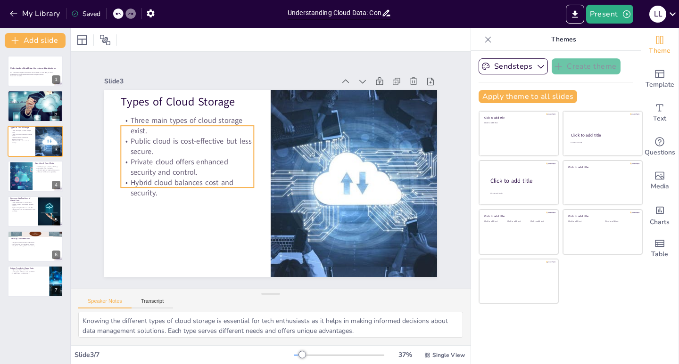
click at [182, 115] on p "Three main types of cloud storage exist." at bounding box center [238, 81] width 113 height 105
click at [138, 127] on p "Three main types of cloud storage exist." at bounding box center [192, 117] width 134 height 34
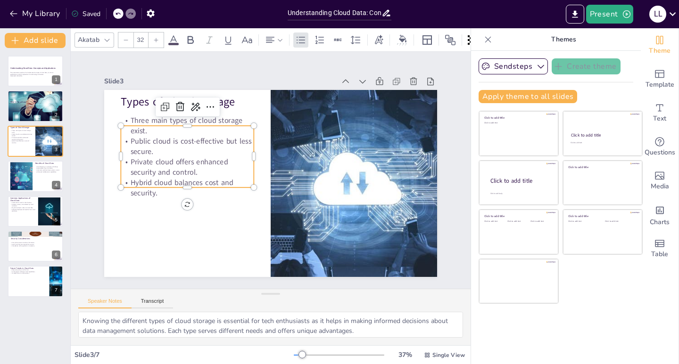
click at [135, 117] on p "Three main types of cloud storage exist." at bounding box center [198, 109] width 134 height 48
click at [135, 117] on p "Three main types of cloud storage exist." at bounding box center [192, 117] width 134 height 34
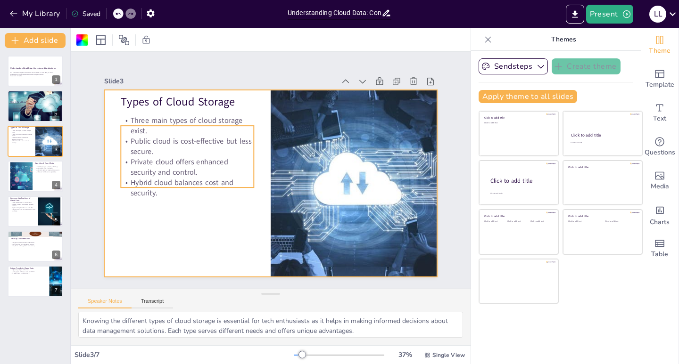
click at [131, 114] on p "Three main types of cloud storage exist." at bounding box center [198, 109] width 134 height 48
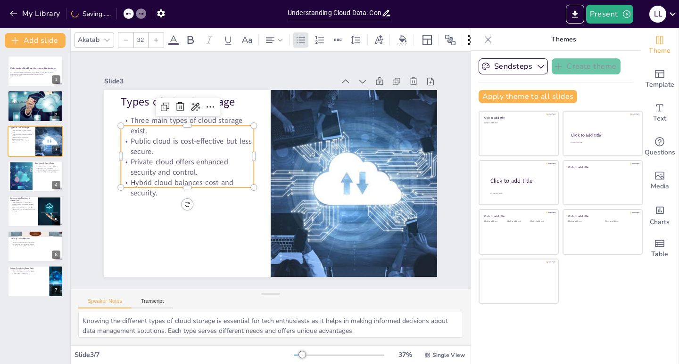
click at [170, 114] on p "Three main types of cloud storage exist." at bounding box center [230, 85] width 120 height 95
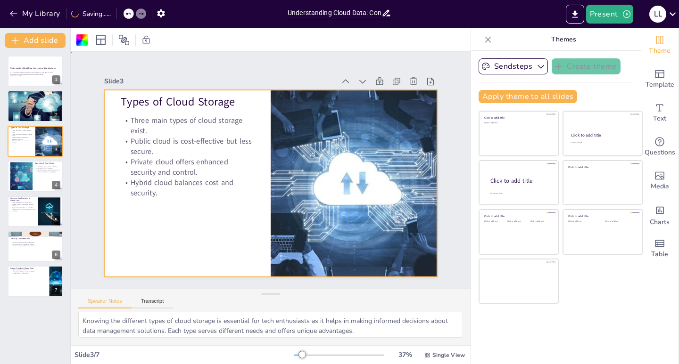
click at [148, 114] on p "Three main types of cloud storage exist." at bounding box center [213, 95] width 130 height 73
click at [139, 114] on p "Three main types of cloud storage exist." at bounding box center [205, 102] width 133 height 61
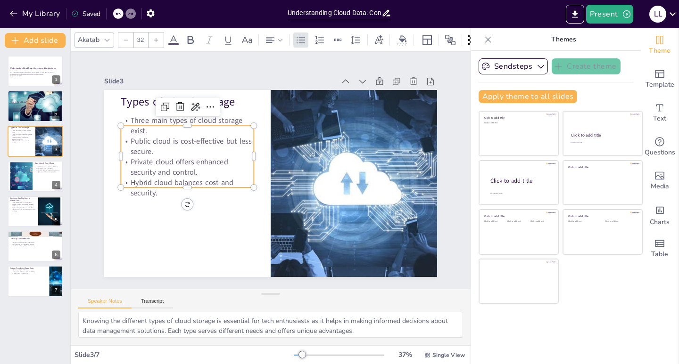
click at [159, 168] on p "Private cloud offers enhanced security and control." at bounding box center [200, 126] width 126 height 84
click at [150, 180] on p "Hybrid cloud balances cost and security." at bounding box center [197, 127] width 113 height 105
click at [150, 193] on p "Hybrid cloud balances cost and security." at bounding box center [185, 170] width 134 height 48
drag, startPoint x: 155, startPoint y: 141, endPoint x: 149, endPoint y: 118, distance: 23.8
click at [155, 141] on p "Public cloud is cost-effective but less secure." at bounding box center [190, 138] width 134 height 34
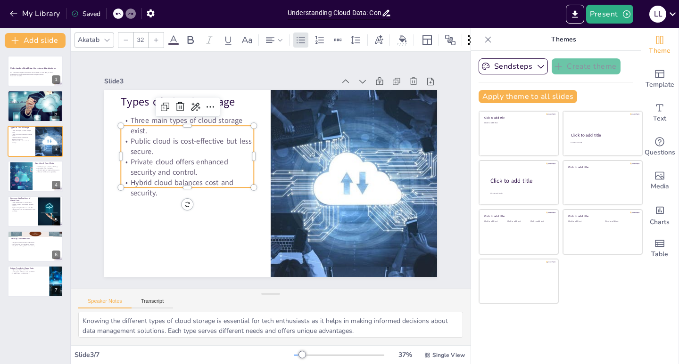
click at [149, 116] on p "Three main types of cloud storage exist." at bounding box center [198, 109] width 134 height 48
click at [149, 116] on p "Three main types of cloud storage exist." at bounding box center [205, 102] width 133 height 61
click at [158, 115] on p "Three main types of cloud storage exist." at bounding box center [220, 90] width 125 height 84
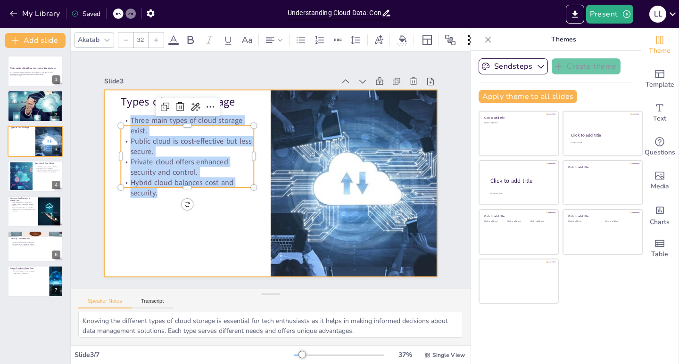
drag, startPoint x: 123, startPoint y: 113, endPoint x: 190, endPoint y: 200, distance: 109.6
click at [190, 200] on div "Types of Cloud Storage Three main types of cloud storage exist. Public cloud is…" at bounding box center [265, 182] width 380 height 306
copy div "Three main types of cloud storage exist. Public cloud is cost-effective but les…"
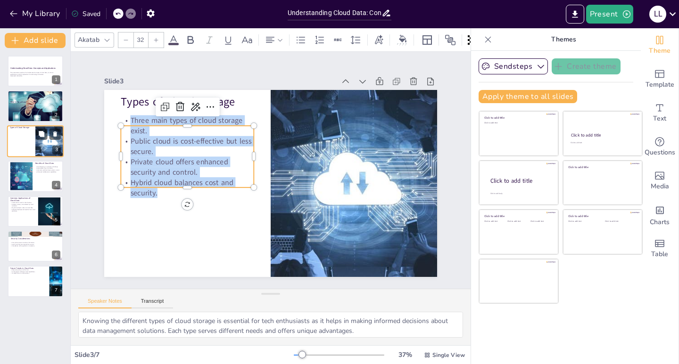
click at [26, 140] on div at bounding box center [21, 137] width 23 height 10
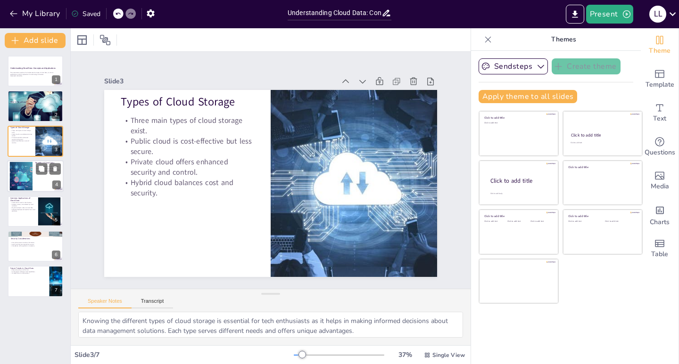
click at [27, 177] on div at bounding box center [21, 176] width 46 height 29
type textarea "Cost efficiency is one of the most compelling reasons for businesses to adopt c…"
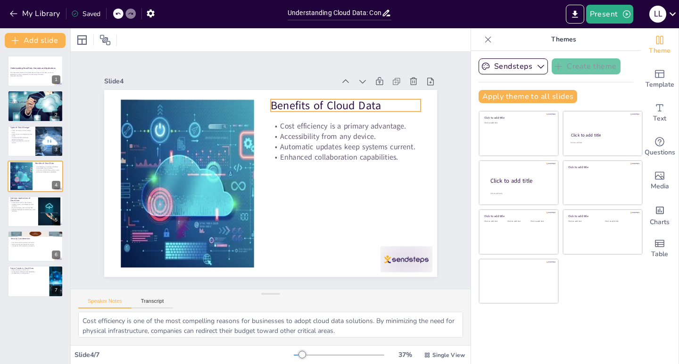
click at [282, 103] on p "Benefits of Cloud Data" at bounding box center [357, 122] width 150 height 46
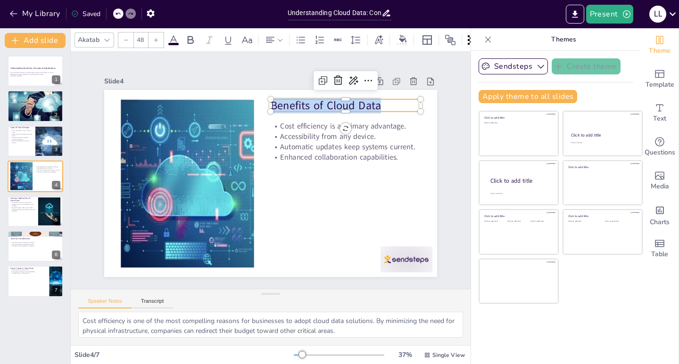
click at [294, 104] on p "Benefits of Cloud Data" at bounding box center [365, 141] width 143 height 75
copy p "Benefits of Cloud Data"
type input "32"
click at [283, 123] on p "Cost efficiency is a primary advantage." at bounding box center [356, 151] width 146 height 56
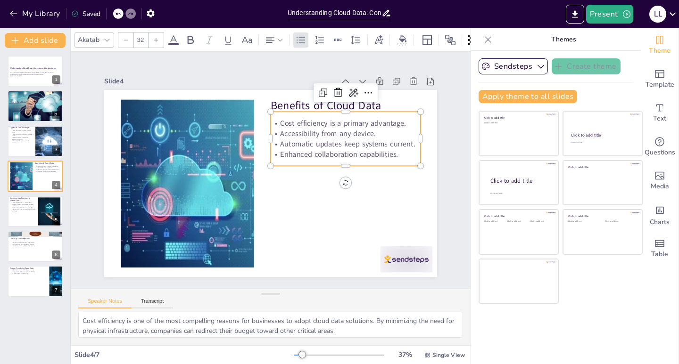
click at [279, 119] on p "Cost efficiency is a primary advantage." at bounding box center [353, 139] width 148 height 41
click at [288, 123] on p "Cost efficiency is a primary advantage." at bounding box center [358, 158] width 141 height 70
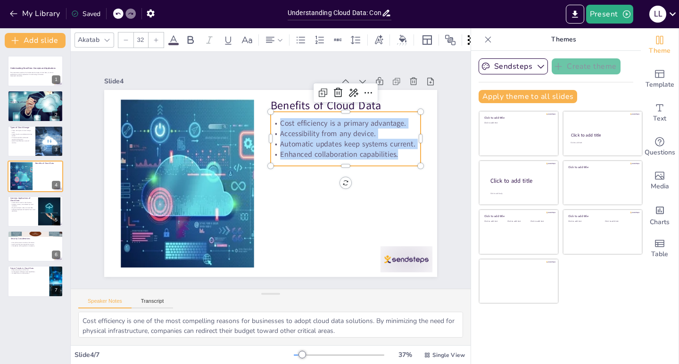
copy div "Cost efficiency is a primary advantage. Accessibility from any device. Automati…"
click at [25, 219] on div at bounding box center [35, 212] width 57 height 32
type textarea "Data backup is a crucial application of cloud data, providing organizations wit…"
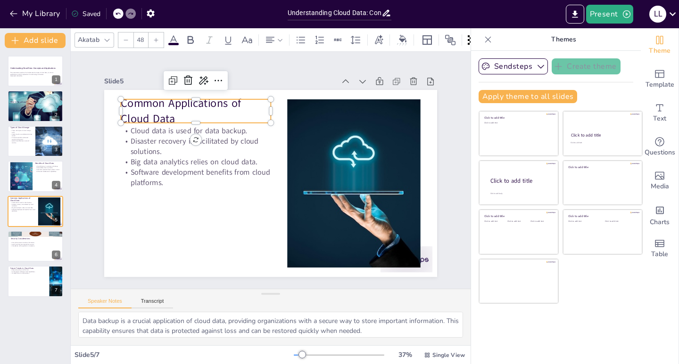
click at [134, 116] on p "Common Applications of Cloud Data" at bounding box center [209, 96] width 153 height 61
click at [168, 113] on p "Common Applications of Cloud Data" at bounding box center [209, 97] width 153 height 62
click at [133, 101] on p "Common Applications of Cloud Data" at bounding box center [209, 96] width 153 height 61
click at [133, 101] on p "Common Applications of Cloud Data" at bounding box center [209, 97] width 153 height 62
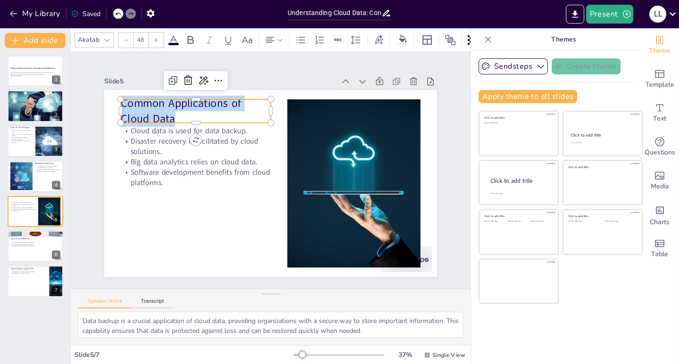
drag, startPoint x: 116, startPoint y: 101, endPoint x: 173, endPoint y: 116, distance: 59.1
click at [173, 116] on p "Common Applications of Cloud Data" at bounding box center [217, 91] width 152 height 76
copy p "Common Applications of Cloud Data"
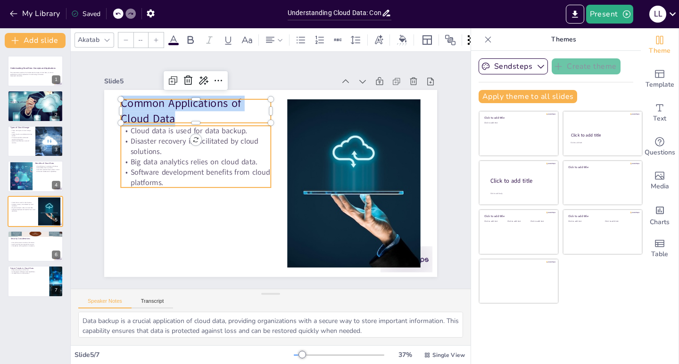
click at [140, 170] on p "Software development benefits from cloud platforms." at bounding box center [197, 154] width 149 height 66
type input "32"
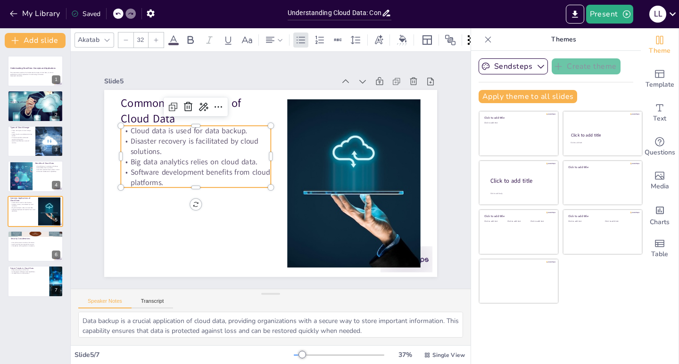
click at [126, 127] on p "Cloud data is used for data backup." at bounding box center [200, 123] width 150 height 26
click at [139, 127] on p "Cloud data is used for data backup." at bounding box center [212, 110] width 146 height 56
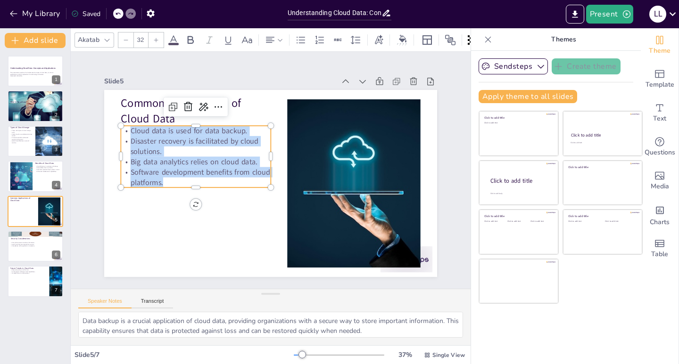
drag, startPoint x: 123, startPoint y: 127, endPoint x: 178, endPoint y: 175, distance: 72.8
click at [178, 175] on div "Cloud data is used for data backup. Disaster recovery is facilitated by cloud s…" at bounding box center [200, 142] width 159 height 92
copy div "Cloud data is used for data backup. Disaster recovery is facilitated by cloud s…"
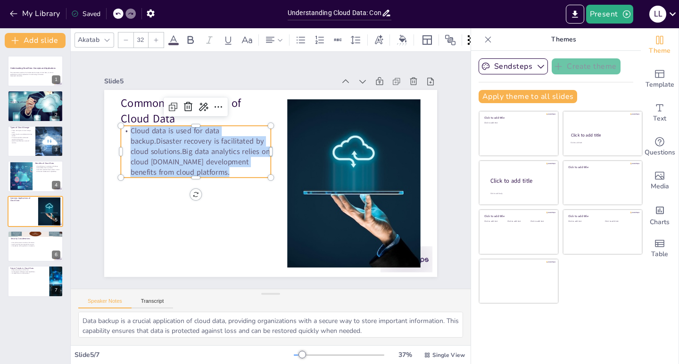
drag, startPoint x: 184, startPoint y: 169, endPoint x: 113, endPoint y: 121, distance: 85.9
click at [113, 121] on div "Common Applications of Cloud Data Cloud data is used for data backup.Disaster r…" at bounding box center [266, 182] width 374 height 281
click at [23, 252] on div at bounding box center [35, 246] width 57 height 32
type textarea "Encryption is a fundamental security measure that protects sensitive data from …"
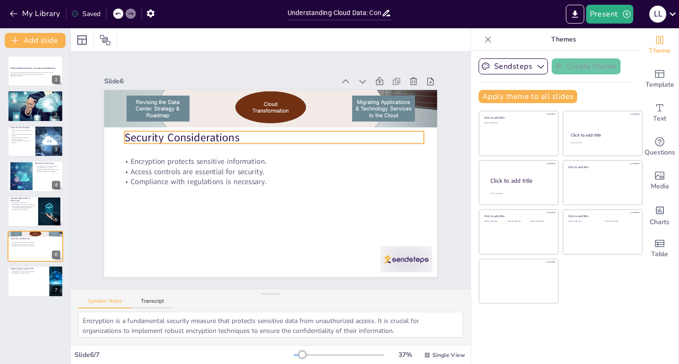
click at [147, 134] on p "Security Considerations" at bounding box center [281, 138] width 296 height 77
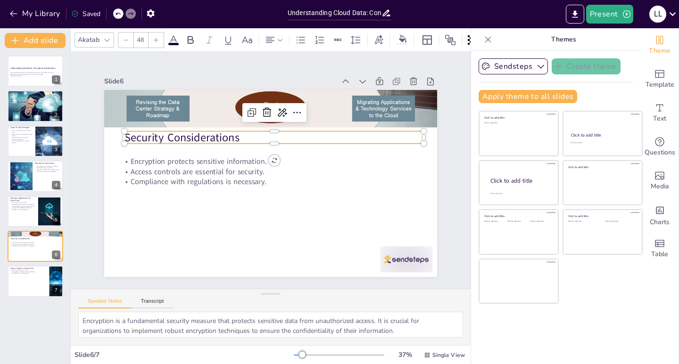
click at [147, 134] on p "Security Considerations" at bounding box center [277, 138] width 299 height 47
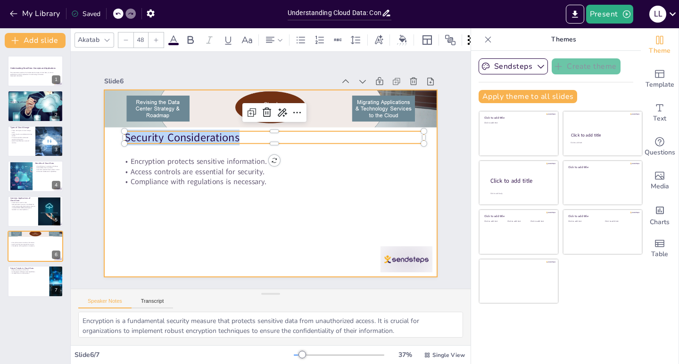
drag, startPoint x: 263, startPoint y: 139, endPoint x: 99, endPoint y: 138, distance: 164.0
click at [99, 138] on div "Encryption protects sensitive information. Access controls are essential for se…" at bounding box center [268, 183] width 364 height 252
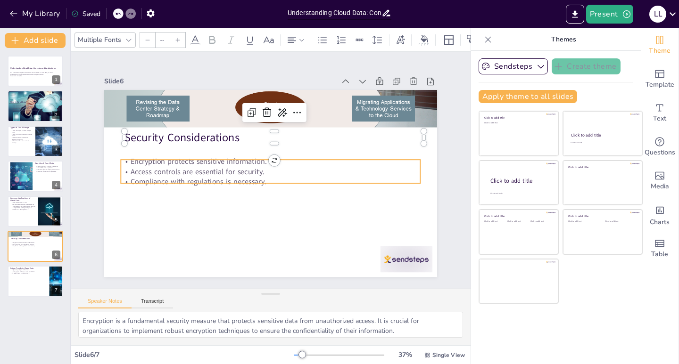
type input "32"
click at [172, 163] on p "Access controls are essential for security." at bounding box center [270, 171] width 299 height 41
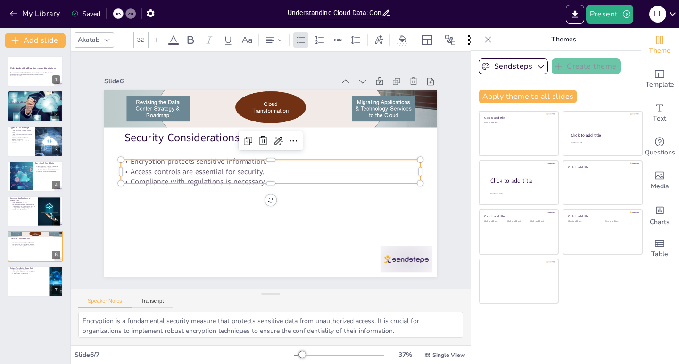
click at [172, 163] on p "Access controls are essential for security." at bounding box center [270, 172] width 295 height 72
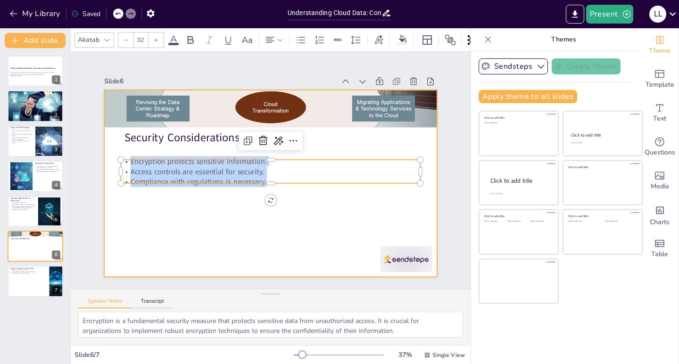
drag, startPoint x: 123, startPoint y: 157, endPoint x: 282, endPoint y: 190, distance: 163.2
click at [282, 190] on div "Security Considerations Encryption protects sensitive information. Access contr…" at bounding box center [269, 183] width 351 height 221
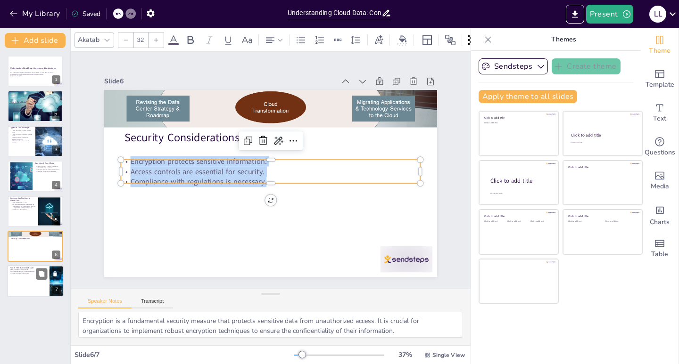
click at [27, 279] on div at bounding box center [35, 282] width 57 height 32
type textarea "The rise of edge computing is transforming how data is processed and managed. B…"
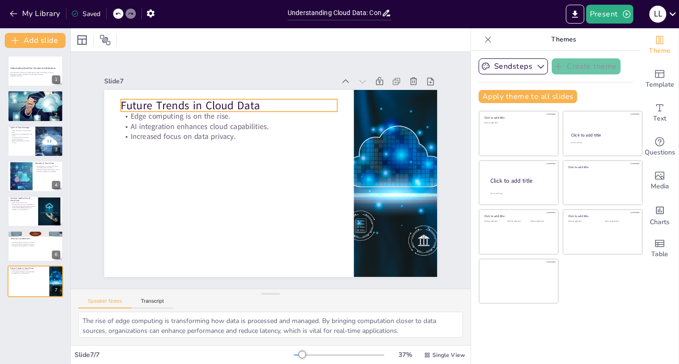
click at [154, 102] on p "Future Trends in Cloud Data" at bounding box center [236, 101] width 217 height 38
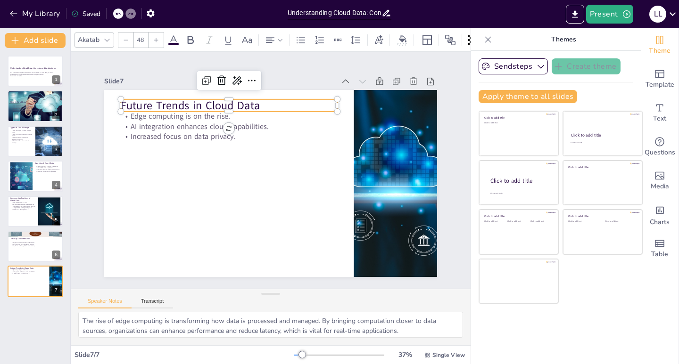
click at [154, 102] on p "Future Trends in Cloud Data" at bounding box center [243, 98] width 215 height 60
drag, startPoint x: 265, startPoint y: 104, endPoint x: 75, endPoint y: 98, distance: 190.5
click at [75, 98] on div "Slide 1 Understanding Cloud Data: Concepts and Applications This presentation e…" at bounding box center [270, 170] width 439 height 352
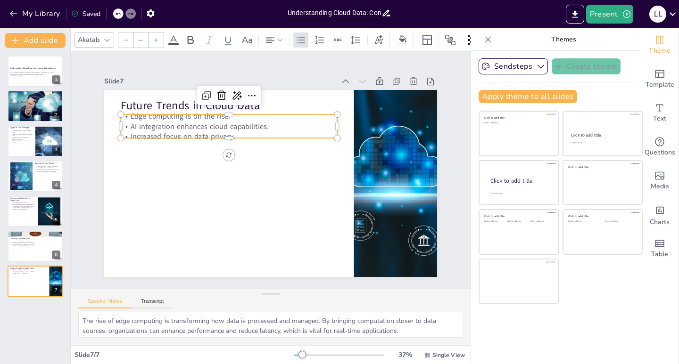
click at [163, 122] on p "AI integration enhances cloud capabilities." at bounding box center [244, 115] width 209 height 77
type input "32"
click at [134, 114] on p "Edge computing is on the rise." at bounding box center [241, 108] width 214 height 55
click at [165, 114] on p "Edge computing is on the rise." at bounding box center [261, 102] width 192 height 117
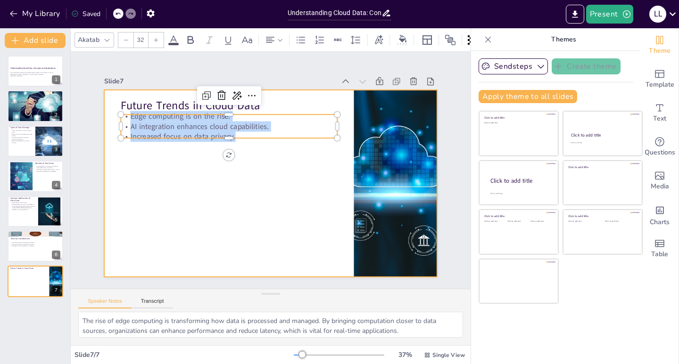
drag, startPoint x: 123, startPoint y: 112, endPoint x: 245, endPoint y: 145, distance: 126.1
click at [245, 145] on div "Future Trends in Cloud Data Edge computing is on the rise. AI integration enhan…" at bounding box center [266, 182] width 374 height 281
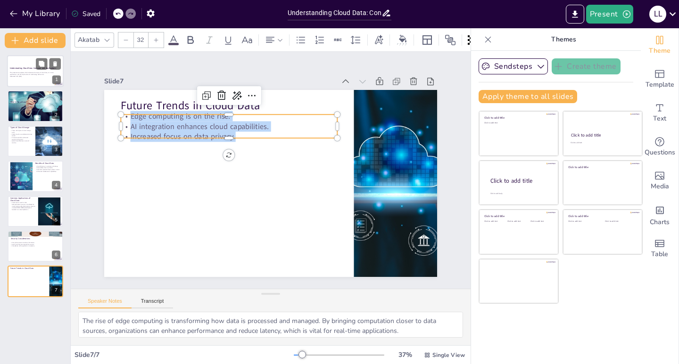
click at [29, 81] on div at bounding box center [35, 71] width 57 height 32
